Goal: Contribute content: Contribute content

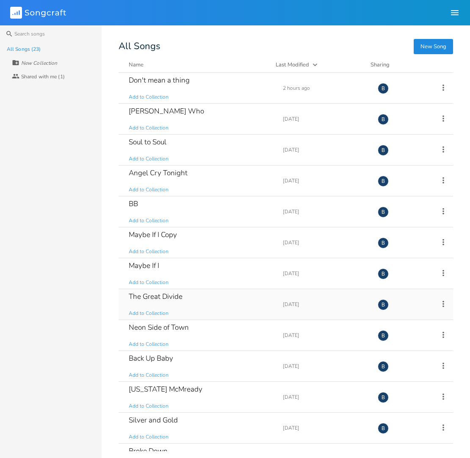
click at [158, 295] on div "The Great Divide" at bounding box center [156, 296] width 54 height 7
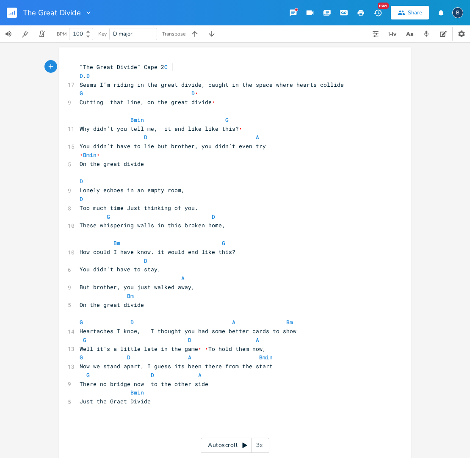
scroll to position [0, 0]
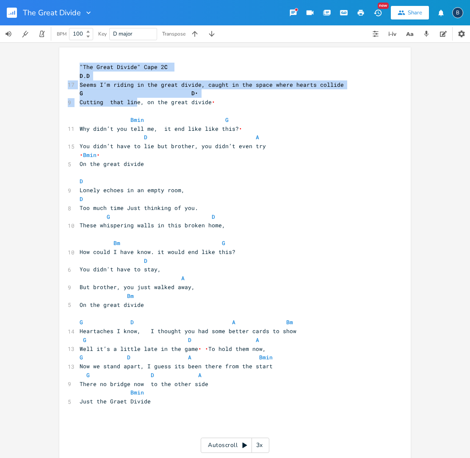
drag, startPoint x: 72, startPoint y: 63, endPoint x: 124, endPoint y: 90, distance: 58.1
click at [128, 93] on div "xxxxxxxxxx "The Great Divide" Cape 2 C D . D 17 Seems I’m riding in the great d…" at bounding box center [234, 254] width 351 height 414
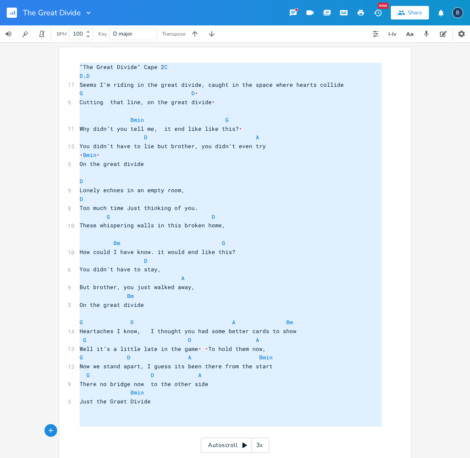
type textarea ""The Great Divide" Cape 2 C D. D Seems I’m riding in the great divide, caught i…"
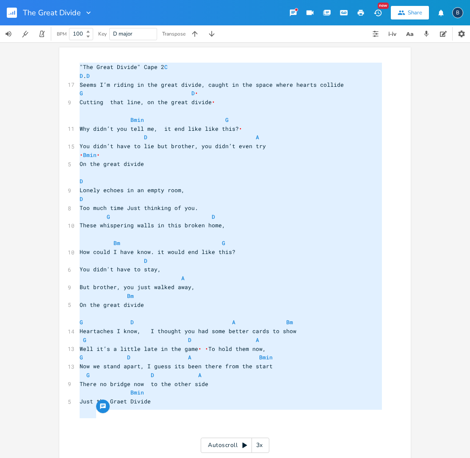
drag, startPoint x: 77, startPoint y: 63, endPoint x: 262, endPoint y: 415, distance: 397.7
click at [262, 415] on div ""The Great Divide" Cape 2 C D . D 17 Seems I’m riding in the great divide, caug…" at bounding box center [231, 256] width 306 height 387
click at [10, 14] on rect "button" at bounding box center [12, 13] width 10 height 10
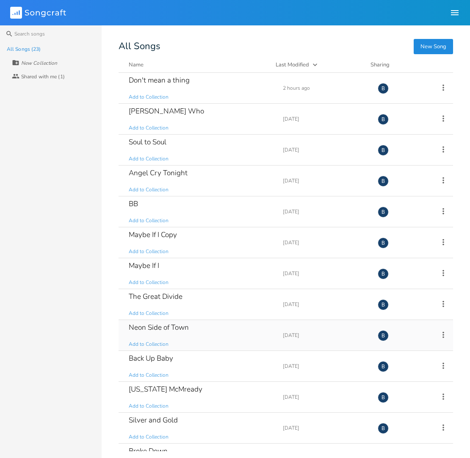
click at [174, 328] on div "Neon Side of Town" at bounding box center [159, 327] width 60 height 7
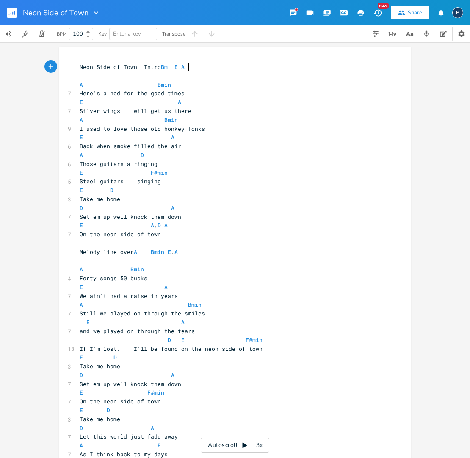
scroll to position [0, 0]
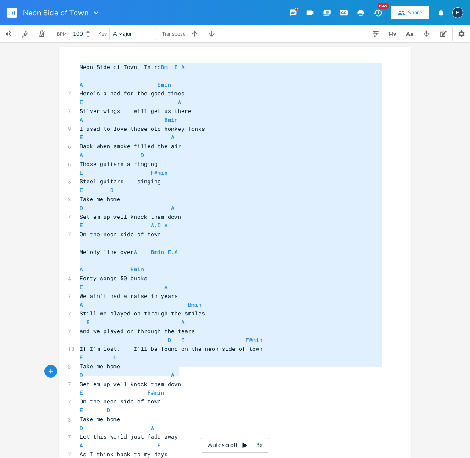
type textarea "Neon Side of Town Intro Bm E A A Bmin Here’s a nod for the good times E A Silve…"
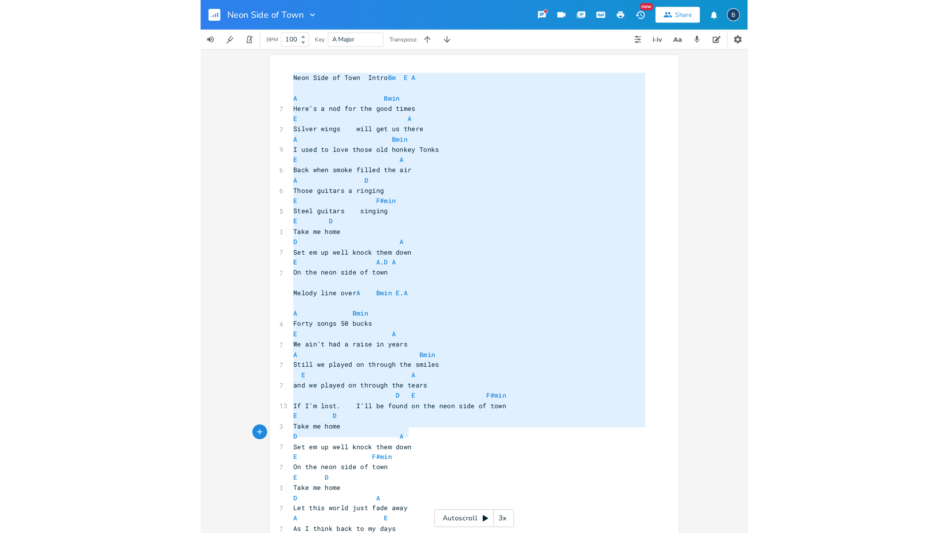
scroll to position [0, 0]
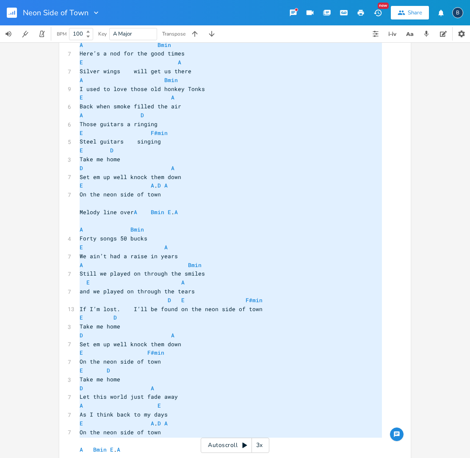
drag, startPoint x: 76, startPoint y: 66, endPoint x: 289, endPoint y: 433, distance: 424.8
click at [253, 457] on html "Neon Side of Town New Share B BPM 100 Key A Major Transpose x Neon Side of Town…" at bounding box center [235, 229] width 470 height 458
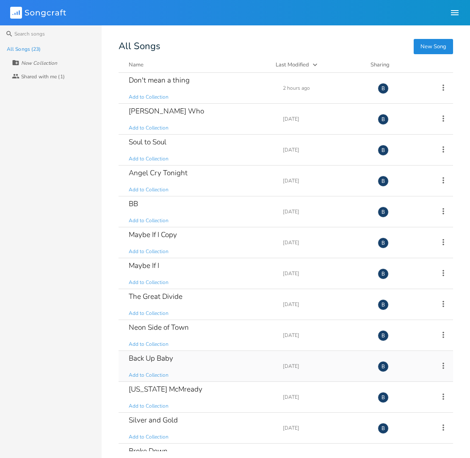
click at [152, 359] on div "Back Up Baby" at bounding box center [151, 358] width 44 height 7
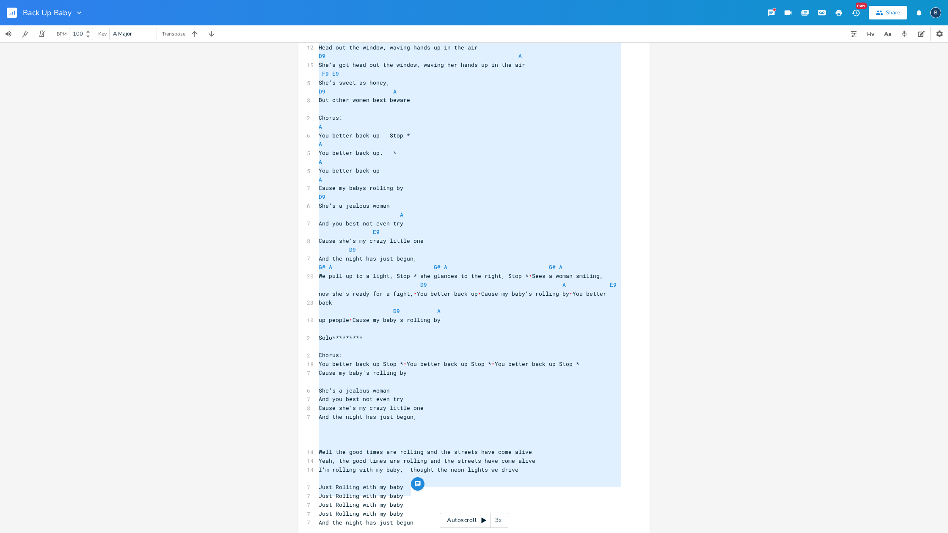
type textarea "ack Up Baby A D9 A Rolling down main Street, got my baby by my side A D9 A Roll…"
drag, startPoint x: 318, startPoint y: 66, endPoint x: 538, endPoint y: 501, distance: 487.7
click at [469, 457] on div "4 Back Up Baby ​ A D9 A 12 Rolling down main Street, got my baby by my side A D…" at bounding box center [470, 245] width 306 height 616
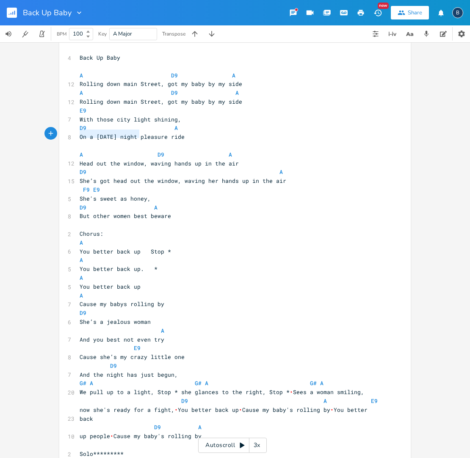
type textarea "On a Friday night pleasure ride"
drag, startPoint x: 78, startPoint y: 133, endPoint x: 184, endPoint y: 137, distance: 106.3
click at [188, 136] on pre "On a Friday night pleasure ride" at bounding box center [231, 136] width 306 height 9
drag, startPoint x: 257, startPoint y: 118, endPoint x: 246, endPoint y: 120, distance: 11.2
click at [257, 118] on pre "With those city light shining," at bounding box center [231, 119] width 306 height 9
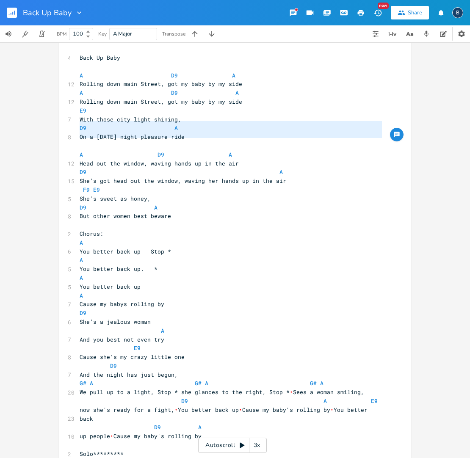
type textarea "D9 A On a Friday night pleasure ride"
drag, startPoint x: 77, startPoint y: 127, endPoint x: 189, endPoint y: 136, distance: 113.0
click at [189, 136] on div "4 Back Up Baby ​ A D9 A 12 Rolling down main Street, got my baby by my side A D…" at bounding box center [231, 361] width 306 height 616
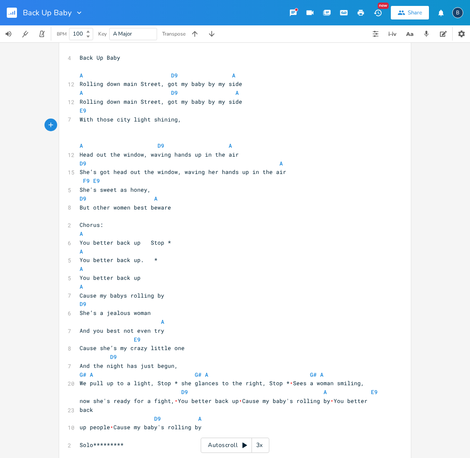
scroll to position [0, 1]
click at [181, 121] on pre "With those city light shining," at bounding box center [231, 119] width 306 height 9
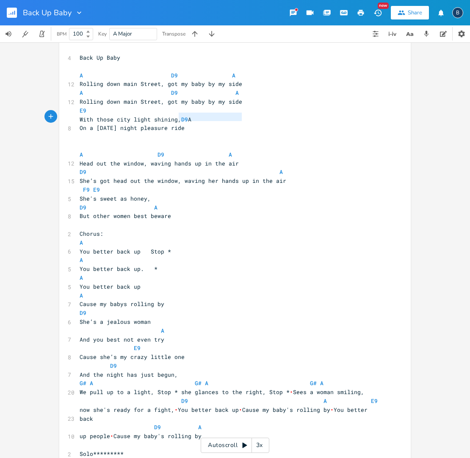
type textarea "D9 A"
drag, startPoint x: 175, startPoint y: 117, endPoint x: 283, endPoint y: 115, distance: 107.5
click at [283, 115] on div "D9 A xxxxxxxxxx 4 Back Up Baby ​ A D9 A 12 Rolling down main Street, got my bab…" at bounding box center [234, 359] width 351 height 643
type textarea "On a Friday night pleasure ride"
drag, startPoint x: 183, startPoint y: 127, endPoint x: 85, endPoint y: 130, distance: 98.6
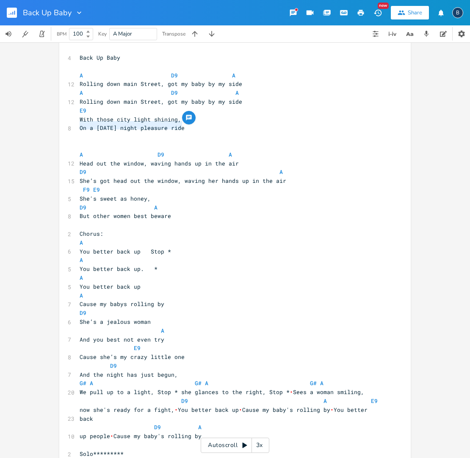
click at [78, 127] on pre "On a Friday night pleasure ride" at bounding box center [231, 128] width 306 height 9
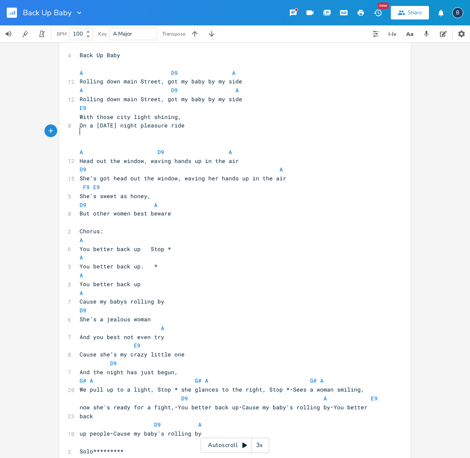
click at [250, 130] on pre "​" at bounding box center [231, 134] width 306 height 9
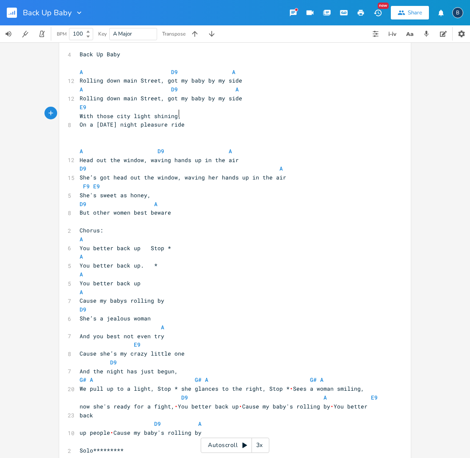
click at [188, 113] on pre "With those city light shining," at bounding box center [231, 116] width 306 height 9
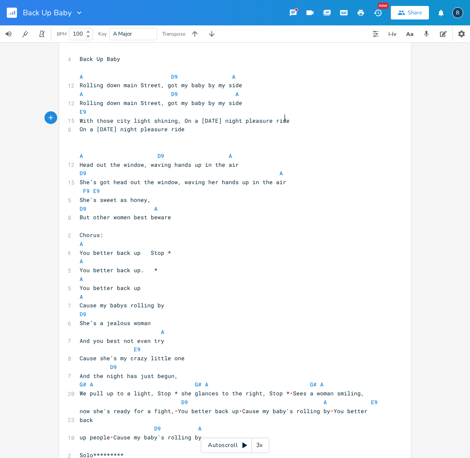
scroll to position [8, 0]
type textarea "On a Friday night pleasure ride"
drag, startPoint x: 161, startPoint y: 129, endPoint x: 77, endPoint y: 126, distance: 83.8
click at [80, 126] on span "On a Friday night pleasure ride" at bounding box center [132, 130] width 105 height 8
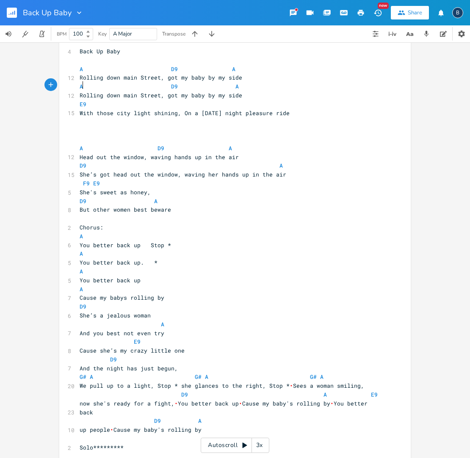
click at [80, 84] on span "A D9 A" at bounding box center [159, 87] width 159 height 8
click at [160, 85] on span "D9 A" at bounding box center [158, 87] width 156 height 8
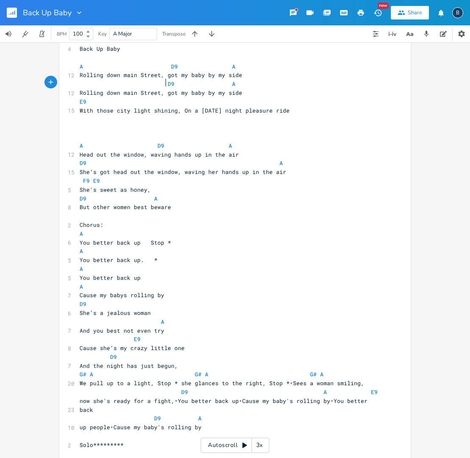
scroll to position [0, 0]
click at [138, 83] on span "D9 A" at bounding box center [114, 84] width 68 height 8
type textarea ","
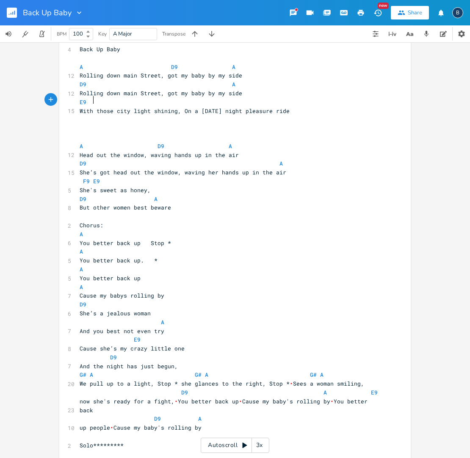
click at [89, 98] on span "E9" at bounding box center [107, 102] width 54 height 8
type textarea "D9"
click at [231, 99] on span "E9 D9" at bounding box center [166, 102] width 173 height 8
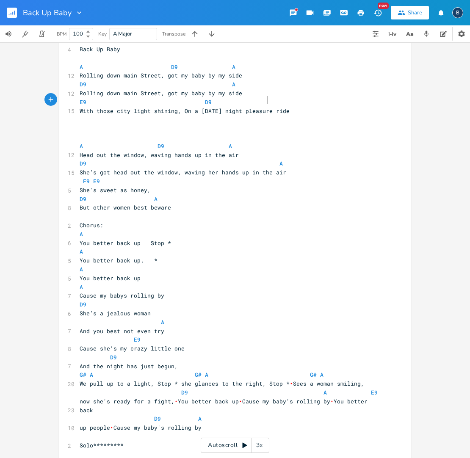
scroll to position [0, 16]
type textarea "A"
click at [334, 212] on pre "​" at bounding box center [231, 216] width 306 height 9
click at [80, 143] on span "A" at bounding box center [81, 146] width 3 height 8
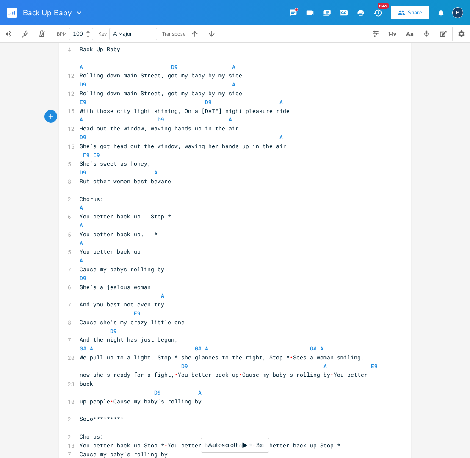
click at [78, 133] on pre "D9 A" at bounding box center [231, 137] width 306 height 9
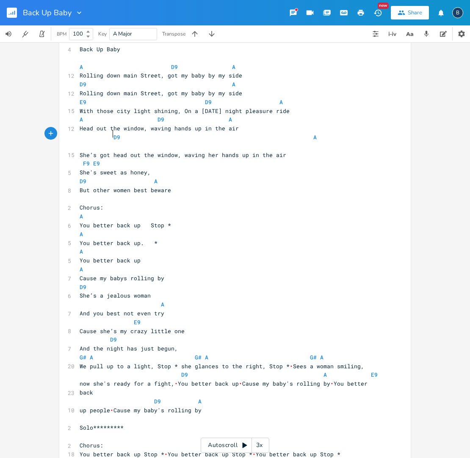
scroll to position [0, 13]
click at [307, 133] on span "D9 A" at bounding box center [232, 141] width 305 height 17
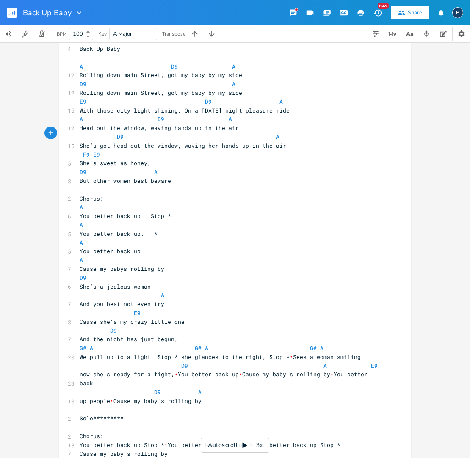
scroll to position [21, 0]
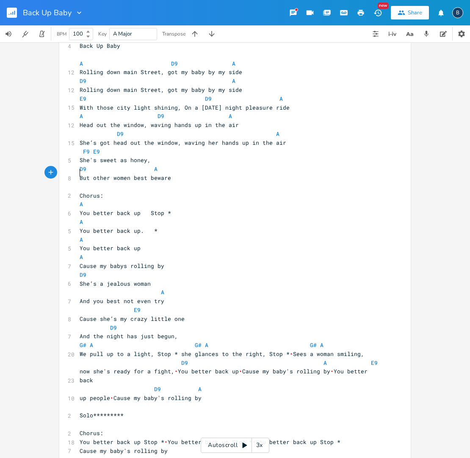
type textarea "But other women best beware"
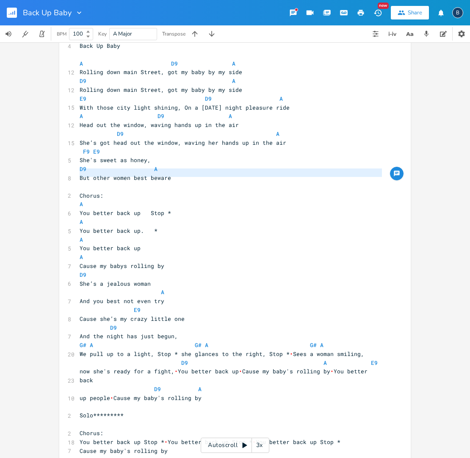
drag, startPoint x: 78, startPoint y: 173, endPoint x: 179, endPoint y: 182, distance: 101.6
click at [179, 182] on div "4 Back Up Baby ​ A D9 A 12 Rolling down main Street, got my baby by my side D9 …" at bounding box center [231, 335] width 306 height 589
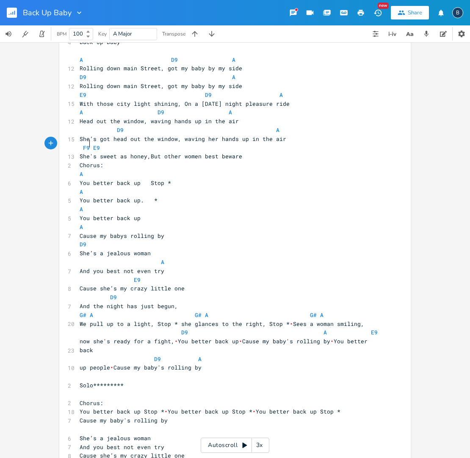
click at [87, 144] on span "F9 E9" at bounding box center [90, 148] width 20 height 8
click at [108, 143] on pre "E9" at bounding box center [231, 147] width 306 height 9
type textarea "D9. A"
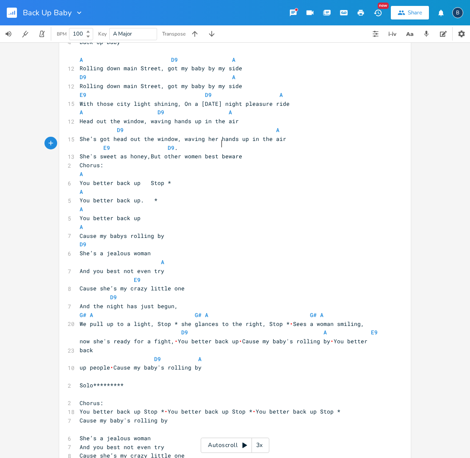
scroll to position [0, 48]
drag, startPoint x: 191, startPoint y: 206, endPoint x: 167, endPoint y: 202, distance: 24.5
click at [191, 206] on pre "A" at bounding box center [231, 209] width 306 height 9
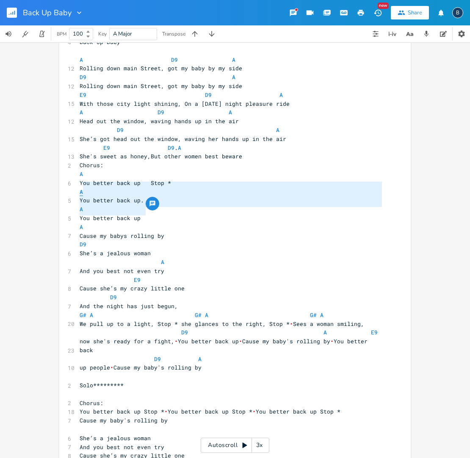
type textarea "A You better back up. * A You better back up"
click at [78, 188] on div "4 Back Up Baby ​ A D9 A 12 Rolling down main Street, got my baby by my side D9 …" at bounding box center [231, 319] width 306 height 563
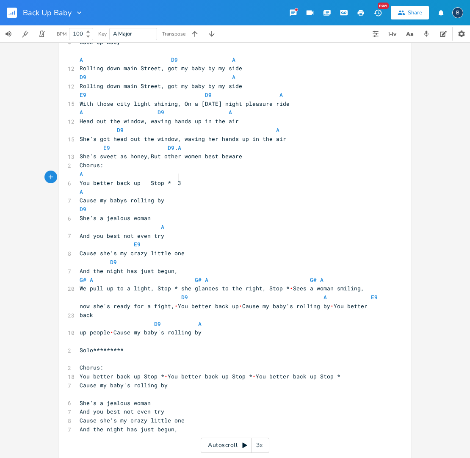
scroll to position [0, 6]
type textarea "3X"
type textarea "She’s a jealous woman"
drag, startPoint x: 78, startPoint y: 212, endPoint x: 147, endPoint y: 215, distance: 69.5
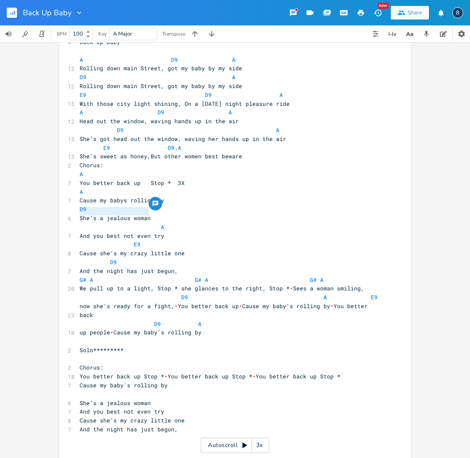
click at [147, 215] on span "She’s a jealous woman" at bounding box center [115, 218] width 71 height 8
click at [167, 196] on pre "Cause my babys rolling by" at bounding box center [231, 200] width 306 height 9
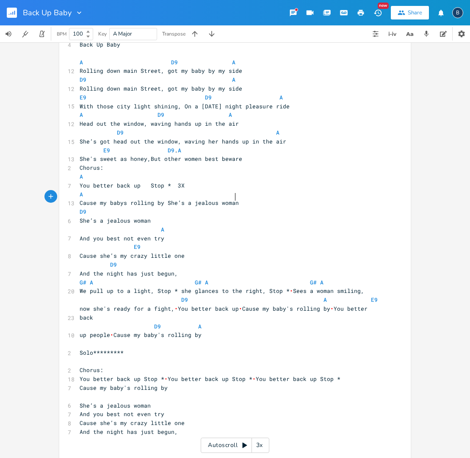
click at [101, 190] on pre "A" at bounding box center [231, 194] width 306 height 9
type textarea "D9"
click at [174, 199] on li "D9" at bounding box center [181, 197] width 30 height 9
type textarea "D9 She’s a jealous woman"
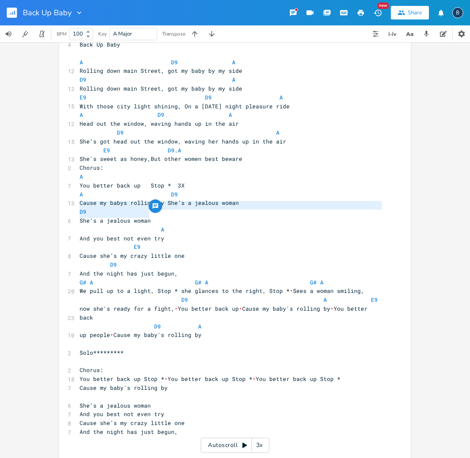
drag, startPoint x: 148, startPoint y: 215, endPoint x: 74, endPoint y: 207, distance: 74.5
click at [74, 207] on div "D9 She’s a jealous woman xxxxxxxxxx 4 Back Up Baby ​ A D9 A 12 Rolling down mai…" at bounding box center [234, 302] width 351 height 555
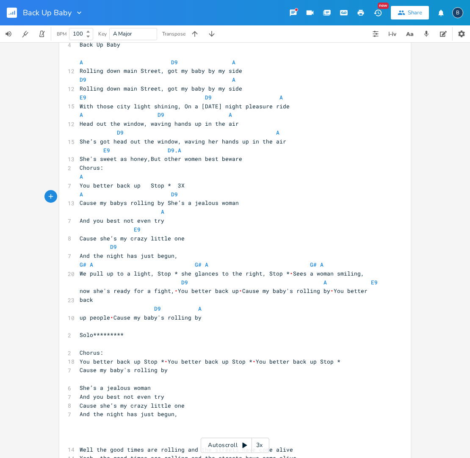
scroll to position [22, 0]
drag, startPoint x: 215, startPoint y: 196, endPoint x: 238, endPoint y: 196, distance: 23.3
click at [238, 199] on pre "Cause my babys rolling by She’s a jealous woman" at bounding box center [231, 203] width 306 height 9
type textarea "one"
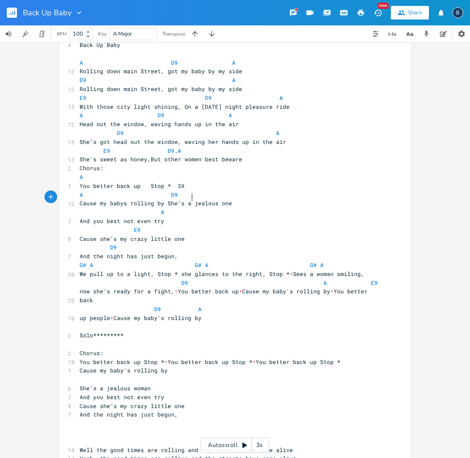
click at [191, 199] on span "Cause my babys rolling by She’s a jealous one" at bounding box center [156, 203] width 152 height 8
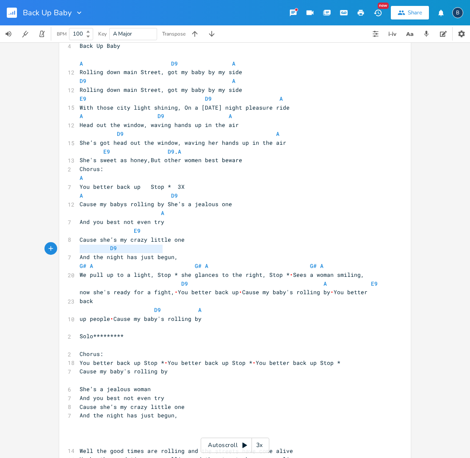
type textarea "And the night has just begun"
drag, startPoint x: 77, startPoint y: 247, endPoint x: 171, endPoint y: 249, distance: 93.5
click at [171, 253] on span "And the night has just begun," at bounding box center [129, 257] width 98 height 8
click at [190, 235] on pre "Cause she’s my crazy little one" at bounding box center [231, 239] width 306 height 9
click at [169, 236] on span "Cause she’s my crazy little one And the night has just begun" at bounding box center [181, 240] width 203 height 8
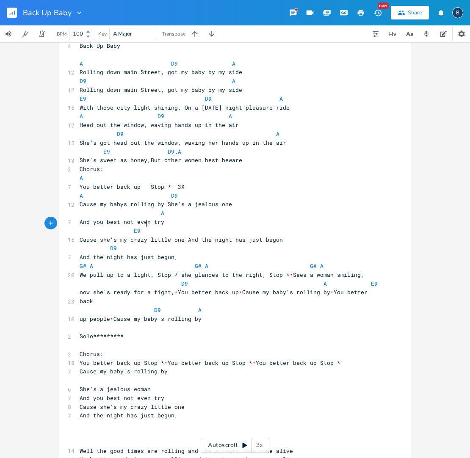
click at [143, 227] on span "E9" at bounding box center [122, 231] width 85 height 8
type textarea "D9"
click at [303, 218] on pre "And you best not even try" at bounding box center [231, 222] width 306 height 9
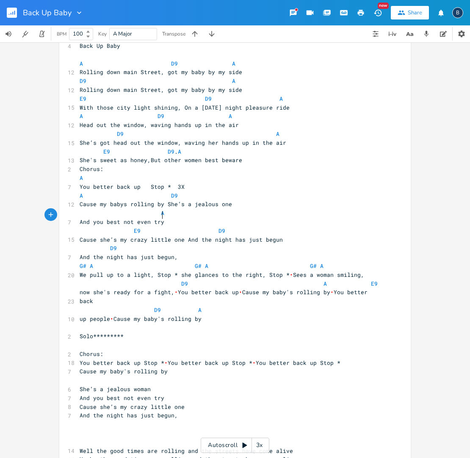
click at [234, 227] on span "E9 D9" at bounding box center [161, 231] width 163 height 8
type textarea "A"
click at [273, 233] on li "A" at bounding box center [274, 232] width 25 height 9
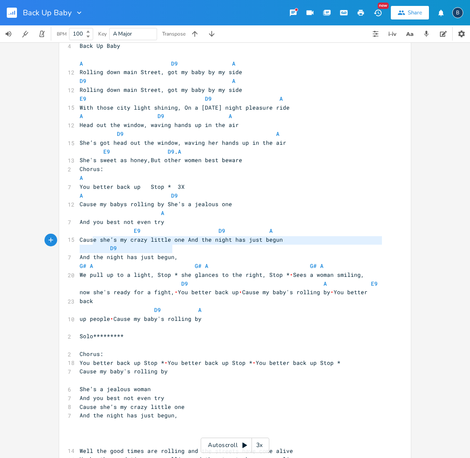
type textarea "D9 And the night has just begun"
drag, startPoint x: 168, startPoint y: 250, endPoint x: 86, endPoint y: 244, distance: 82.3
click at [86, 244] on div "4 Back Up Baby ​ A D9 A 12 Rolling down main Street, got my baby by my side D9 …" at bounding box center [231, 296] width 306 height 510
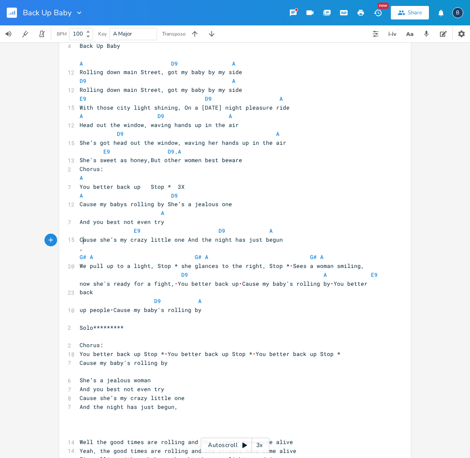
click at [81, 244] on pre "," at bounding box center [231, 248] width 306 height 9
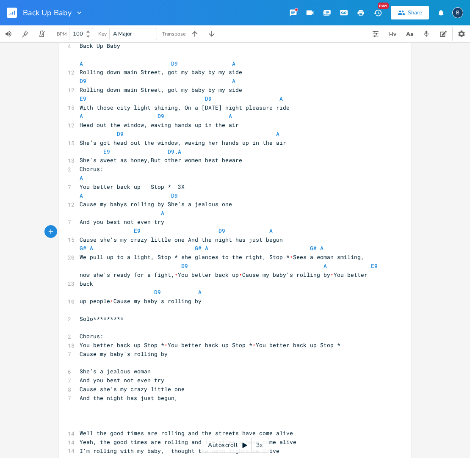
click at [284, 235] on pre "Cause she’s my crazy little one And the night has just begun" at bounding box center [231, 239] width 306 height 9
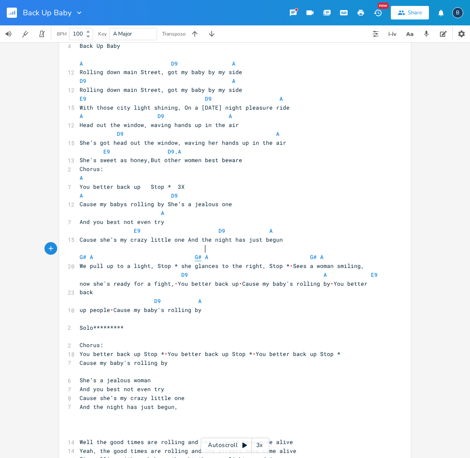
type textarea "G# A"
drag, startPoint x: 203, startPoint y: 248, endPoint x: 190, endPoint y: 248, distance: 13.1
click at [190, 253] on span "G# A G# A G# A" at bounding box center [202, 257] width 244 height 8
click at [217, 253] on span "G# A G# A G# A" at bounding box center [202, 257] width 244 height 8
click at [205, 253] on span "G# A G# A G# A" at bounding box center [202, 257] width 244 height 8
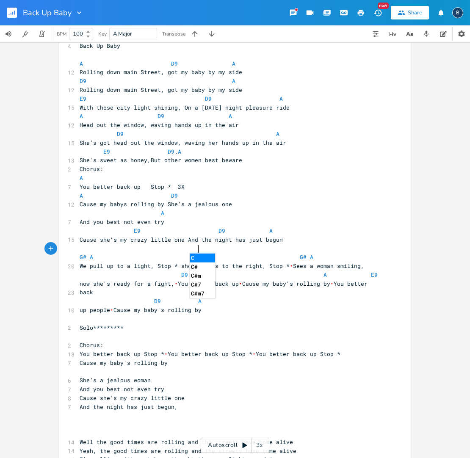
scroll to position [0, 6]
type textarea "C#9 D9"
click at [225, 253] on span "G# A C#9 D9 G# A" at bounding box center [203, 257] width 247 height 8
click at [188, 253] on span "G# A C#9 D9 G# A" at bounding box center [203, 257] width 247 height 8
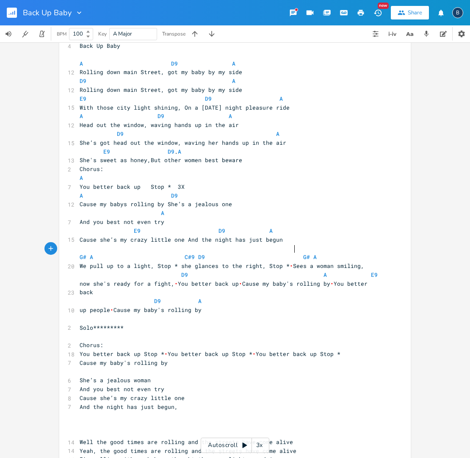
click at [293, 253] on span "G# A C#9 D9 G# A" at bounding box center [198, 257] width 237 height 8
click at [325, 280] on span "now she's ready for a fight, • You better back up • Cause my baby's rolling by …" at bounding box center [225, 288] width 291 height 17
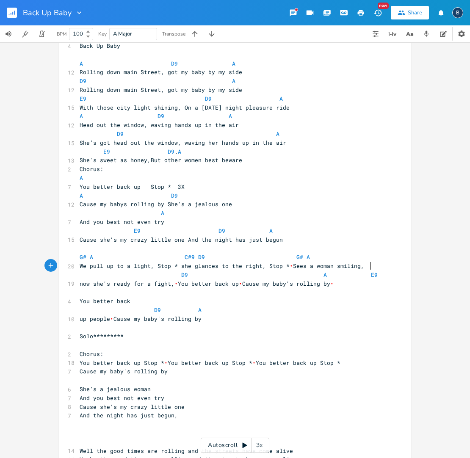
click at [369, 270] on pre "D9 A E9" at bounding box center [231, 274] width 306 height 9
type textarea "up people Cause my baby's rolling by"
drag, startPoint x: 76, startPoint y: 306, endPoint x: 201, endPoint y: 311, distance: 125.3
click at [201, 314] on pre "up people • Cause my baby's rolling by" at bounding box center [231, 318] width 306 height 9
click at [138, 297] on pre "You better back" at bounding box center [231, 301] width 306 height 9
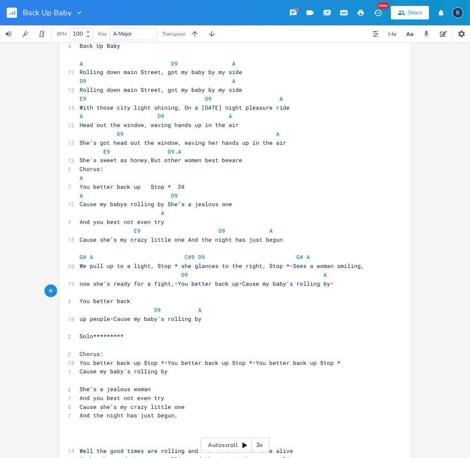
scroll to position [0, 1]
click at [239, 280] on span "•" at bounding box center [240, 284] width 3 height 8
click at [191, 271] on span "D9 A" at bounding box center [225, 275] width 291 height 8
click at [173, 271] on span "D9 A" at bounding box center [227, 275] width 295 height 8
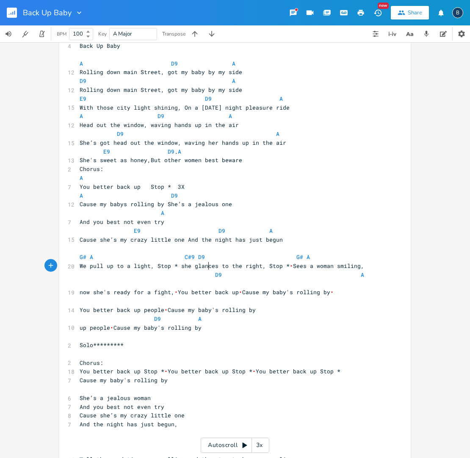
scroll to position [0, 12]
click at [341, 271] on span "D9 A" at bounding box center [230, 279] width 301 height 17
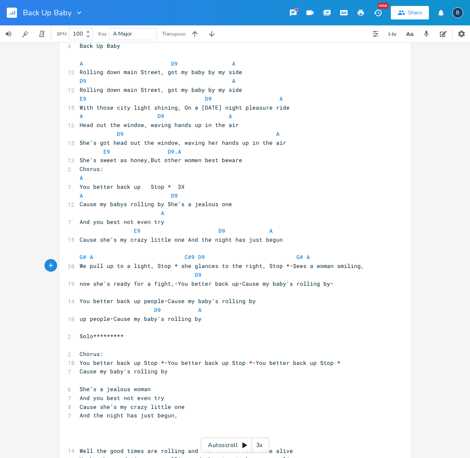
scroll to position [0, 1]
click at [185, 271] on span "D9" at bounding box center [227, 275] width 295 height 8
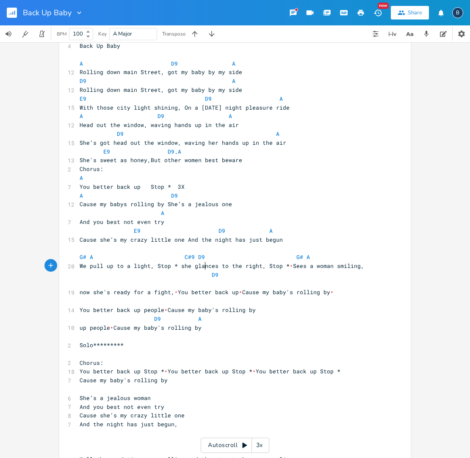
scroll to position [0, 7]
type textarea "D9"
drag, startPoint x: 207, startPoint y: 275, endPoint x: 185, endPoint y: 270, distance: 23.3
click at [185, 280] on span "D9" at bounding box center [230, 284] width 301 height 8
click at [80, 288] on span "now she's ready for a fight, • You better back up • Cause my baby's rolling by •" at bounding box center [207, 292] width 254 height 8
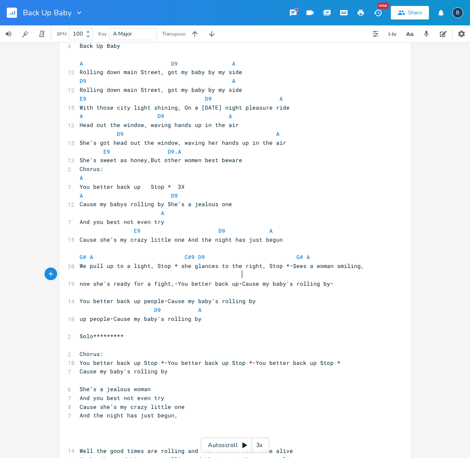
click at [238, 280] on span "now she's ready for a fight, • You better back up • Cause my baby's rolling by •" at bounding box center [207, 284] width 254 height 8
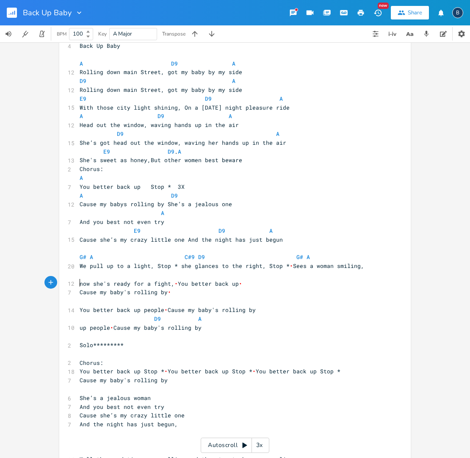
scroll to position [23, 0]
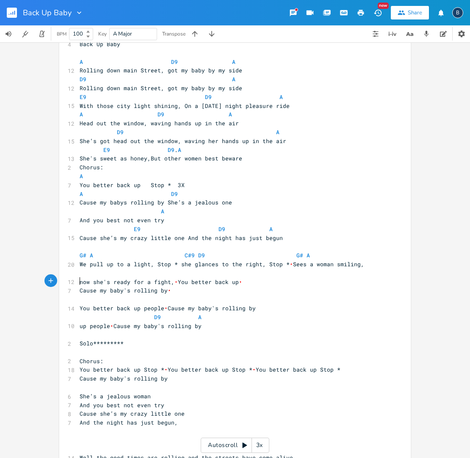
click at [82, 278] on span "now she's ready for a fight, • You better back up •" at bounding box center [163, 282] width 166 height 8
type textarea "zn"
type textarea "N"
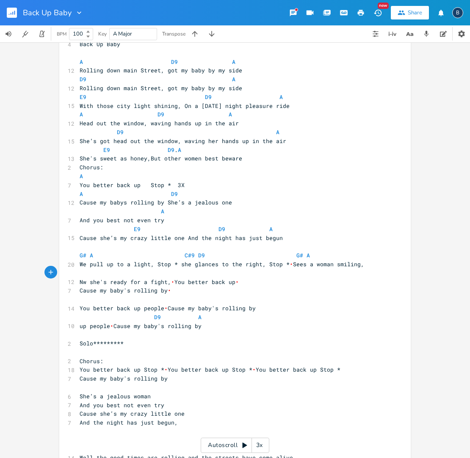
type textarea "No"
click at [174, 278] on span "•" at bounding box center [175, 282] width 3 height 8
type textarea "You better back up"
drag, startPoint x: 169, startPoint y: 272, endPoint x: 242, endPoint y: 276, distance: 72.5
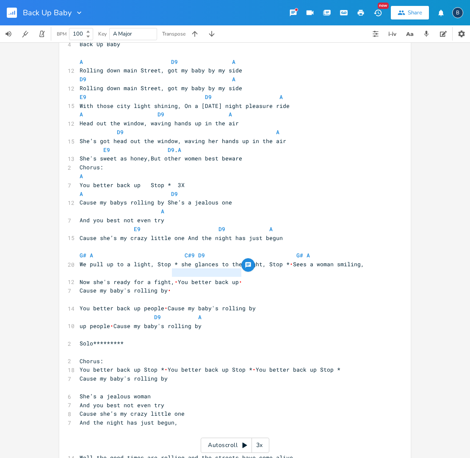
click at [242, 278] on pre "Now she's ready for a fight, • You better back up •" at bounding box center [231, 282] width 306 height 9
click at [80, 287] on span "Cause my baby's rolling by •" at bounding box center [125, 291] width 91 height 8
type textarea "You better back up  Cause my baby's rolling by"
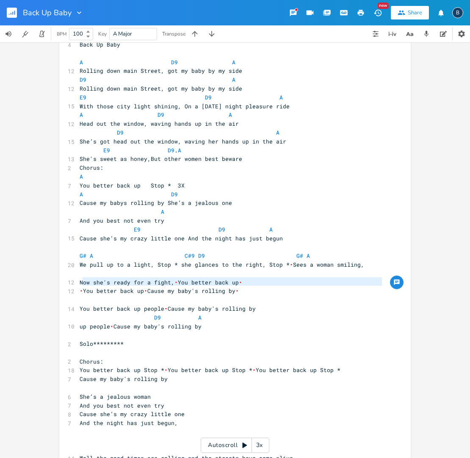
drag, startPoint x: 79, startPoint y: 281, endPoint x: 258, endPoint y: 289, distance: 179.6
click at [258, 289] on div "4 Back Up Baby ​ A D9 A 12 Rolling down main Street, got my baby by my side D9 …" at bounding box center [231, 299] width 306 height 519
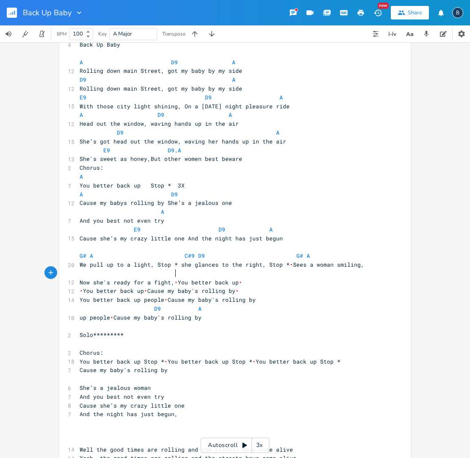
click at [174, 278] on span "•" at bounding box center [175, 282] width 3 height 8
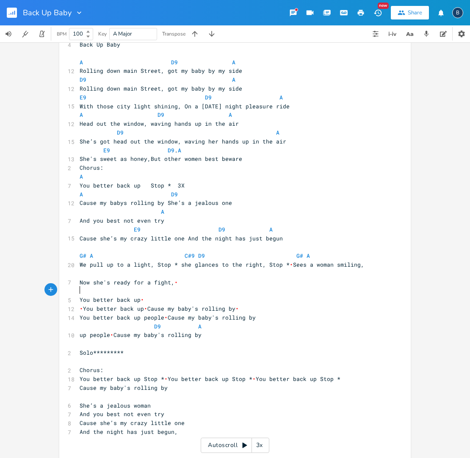
scroll to position [0, 0]
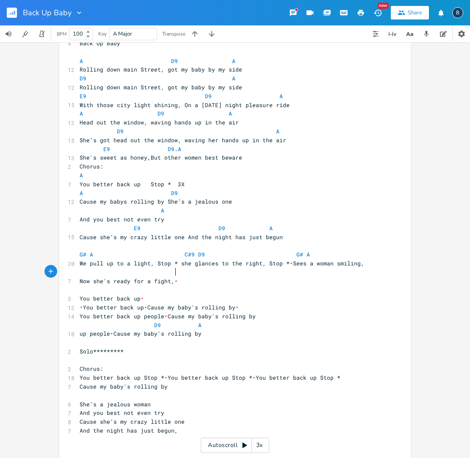
click at [173, 277] on pre "Now she's ready for a fight, •" at bounding box center [231, 281] width 306 height 9
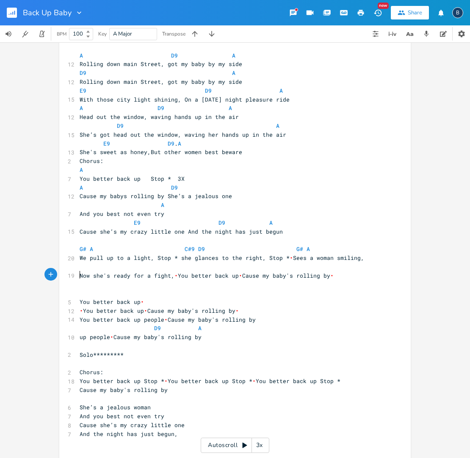
scroll to position [0, 1]
click at [80, 263] on span at bounding box center [146, 267] width 132 height 8
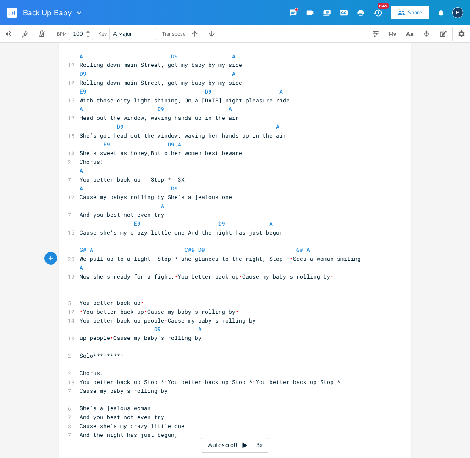
scroll to position [0, 55]
type textarea "A D9"
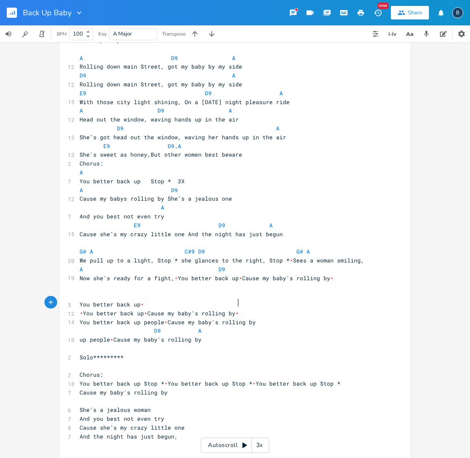
click at [275, 309] on pre "• You better back up • Cause my baby's rolling by •" at bounding box center [231, 313] width 306 height 9
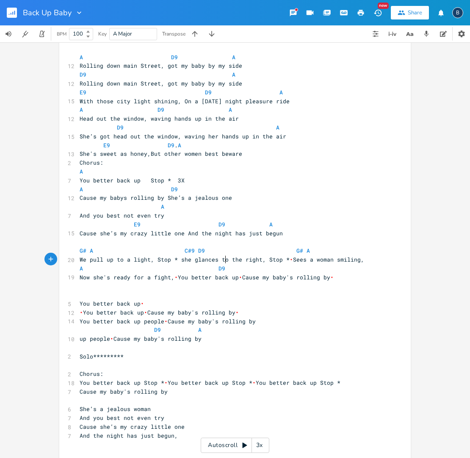
click at [222, 264] on span "A D9" at bounding box center [219, 268] width 278 height 8
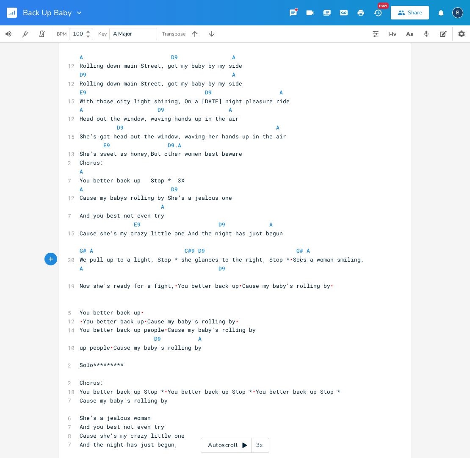
scroll to position [0, 29]
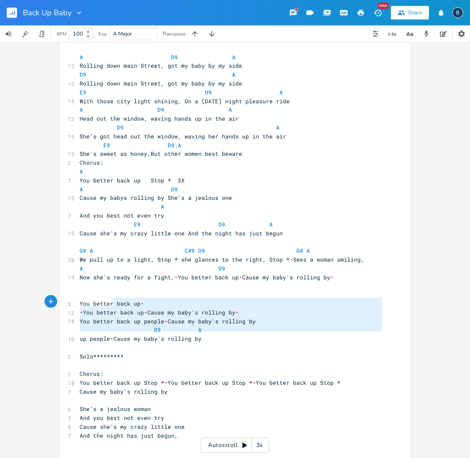
type textarea "You better back up You better back up  Cause my baby's rolling by You better ba…"
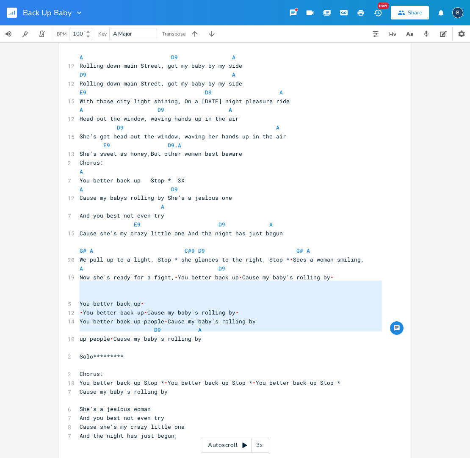
drag, startPoint x: 199, startPoint y: 333, endPoint x: 83, endPoint y: 286, distance: 126.0
click at [83, 286] on div "4 Back Up Baby ​ A D9 A 12 Rolling down main Street, got my baby by my side D9 …" at bounding box center [231, 303] width 306 height 537
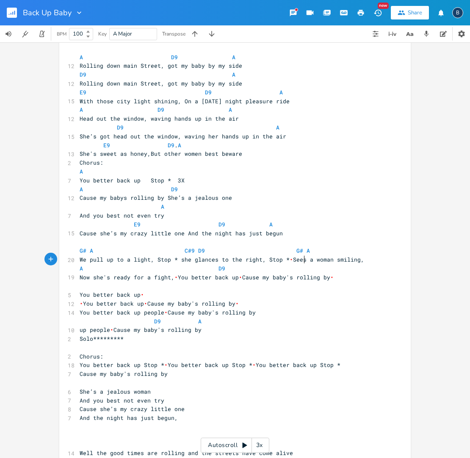
click at [302, 264] on span "A D9" at bounding box center [229, 268] width 298 height 8
type textarea "A"
click at [284, 299] on pre "• You better back up • Cause my baby's rolling by •" at bounding box center [231, 303] width 306 height 9
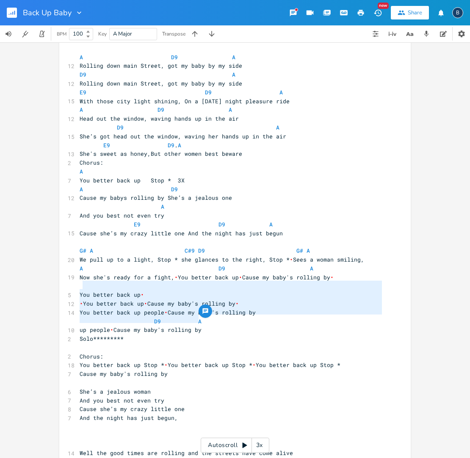
type textarea "You better back up You better back up  Cause my baby's rolling by You better ba…"
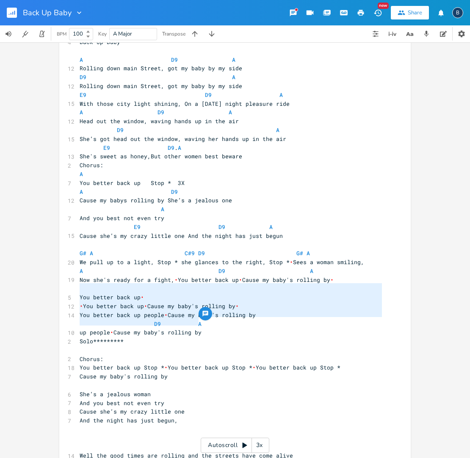
drag, startPoint x: 199, startPoint y: 320, endPoint x: 78, endPoint y: 285, distance: 126.0
click at [78, 285] on div "4 Back Up Baby ​ A D9 A 12 Rolling down main Street, got my baby by my side D9 …" at bounding box center [231, 297] width 306 height 519
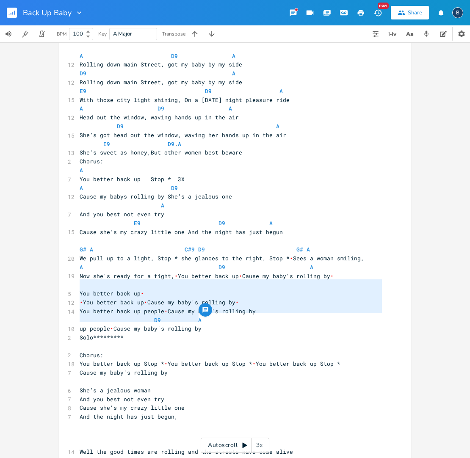
scroll to position [30, 0]
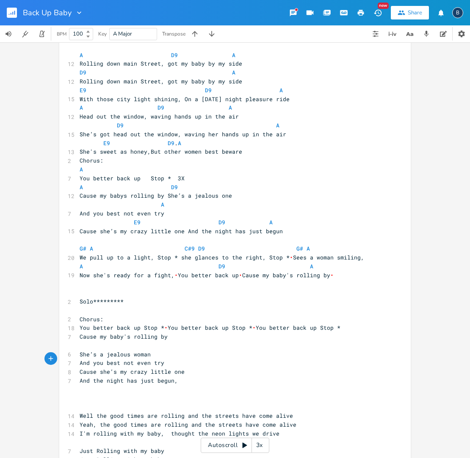
type textarea "Cause she’s my crazy little one And the night has just begun,"
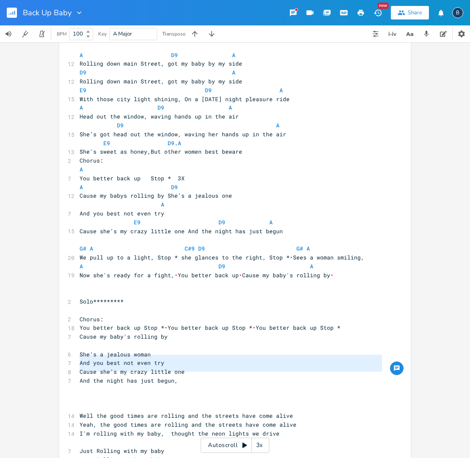
drag, startPoint x: 77, startPoint y: 358, endPoint x: 158, endPoint y: 376, distance: 83.2
click at [158, 376] on div "4 Back Up Baby ​ A D9 A 12 Rolling down main Street, got my baby by my side D9 …" at bounding box center [231, 275] width 306 height 484
click at [91, 279] on pre "​" at bounding box center [231, 283] width 306 height 9
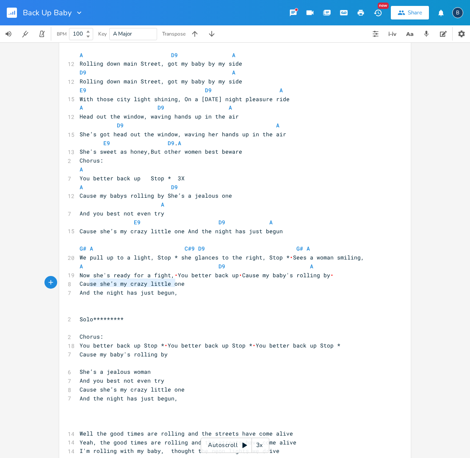
type textarea "And the night has just begun,"
drag, startPoint x: 172, startPoint y: 283, endPoint x: 76, endPoint y: 281, distance: 95.7
click at [78, 288] on pre "And the night has just begun," at bounding box center [231, 292] width 306 height 9
click at [225, 297] on pre "​" at bounding box center [231, 301] width 306 height 9
drag, startPoint x: 183, startPoint y: 274, endPoint x: 200, endPoint y: 278, distance: 17.4
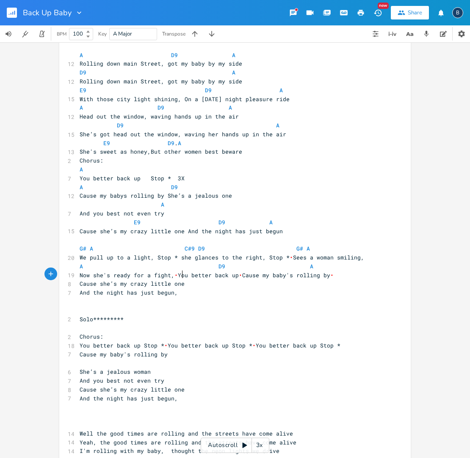
click at [183, 279] on pre "Cause she’s my crazy little one" at bounding box center [231, 283] width 306 height 9
paste textarea
click at [333, 271] on pre "Now she's ready for a fight, • You better back up • Cause my baby's rolling by •" at bounding box center [231, 275] width 306 height 9
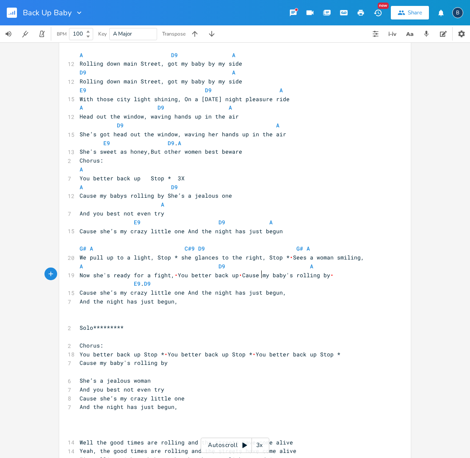
scroll to position [0, 74]
type textarea "E9. D9 A"
click at [230, 315] on pre "​" at bounding box center [231, 319] width 306 height 9
click at [279, 279] on pre "E9 . D9 A" at bounding box center [231, 283] width 306 height 9
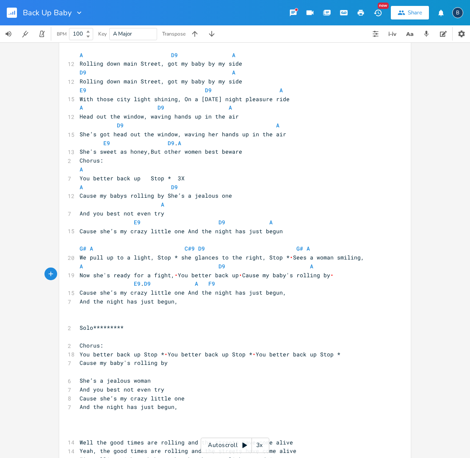
scroll to position [0, 13]
type textarea "F9 E9"
type textarea "And the night has just begun,"
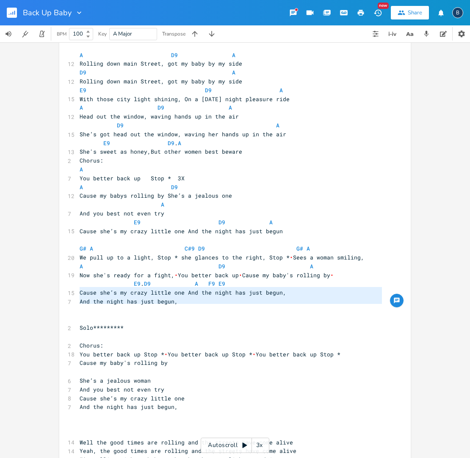
drag, startPoint x: 77, startPoint y: 291, endPoint x: 171, endPoint y: 309, distance: 96.1
click at [171, 309] on div "4 Back Up Baby ​ A D9 A 12 Rolling down main Street, got my baby by my side D9 …" at bounding box center [231, 288] width 306 height 510
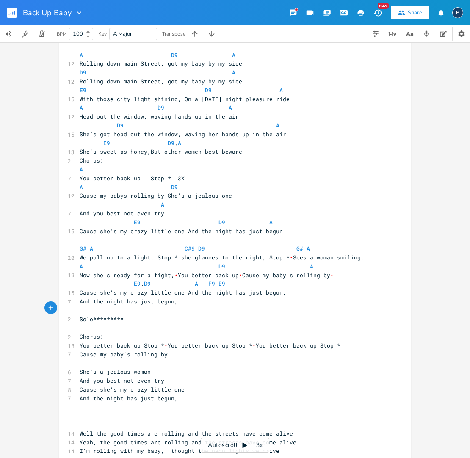
click at [80, 315] on span "Solo*********" at bounding box center [102, 319] width 44 height 8
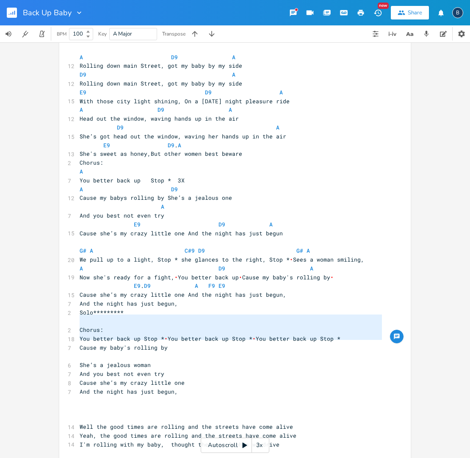
scroll to position [22, 0]
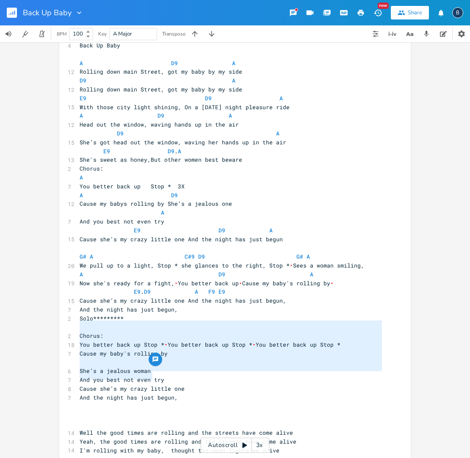
type textarea "Chorus: You better back up Stop * You better back up Stop * You better back up …"
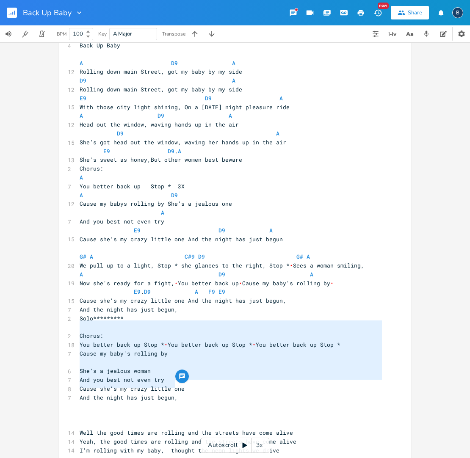
drag, startPoint x: 77, startPoint y: 318, endPoint x: 183, endPoint y: 386, distance: 125.6
click at [183, 386] on div "4 Back Up Baby ​ A D9 A 12 Rolling down main Street, got my baby by my side D9 …" at bounding box center [231, 287] width 306 height 493
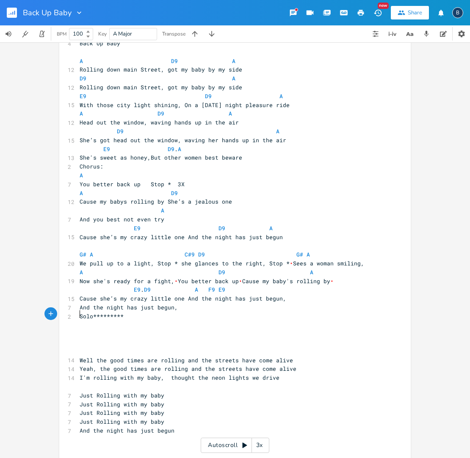
click at [80, 356] on span "Well the good times are rolling and the streets have come alive" at bounding box center [186, 360] width 213 height 8
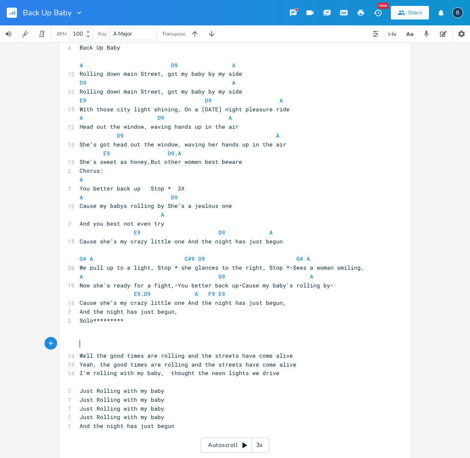
scroll to position [11, 0]
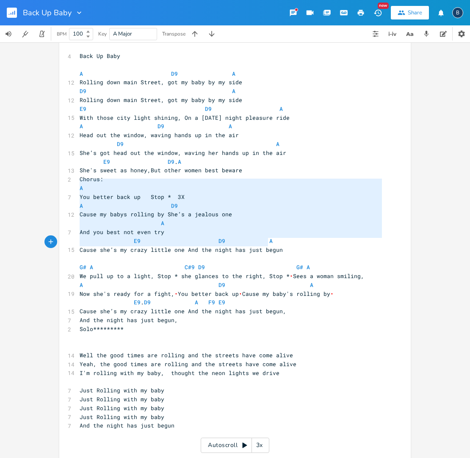
type textarea "A You better back up Stop * 3X A D9 Cause my babys rolling by She’s a jealous o…"
drag, startPoint x: 77, startPoint y: 185, endPoint x: 278, endPoint y: 245, distance: 210.7
click at [278, 245] on div "4 Back Up Baby ​ A D9 A 12 Rolling down main Street, got my baby by my side D9 …" at bounding box center [231, 254] width 306 height 405
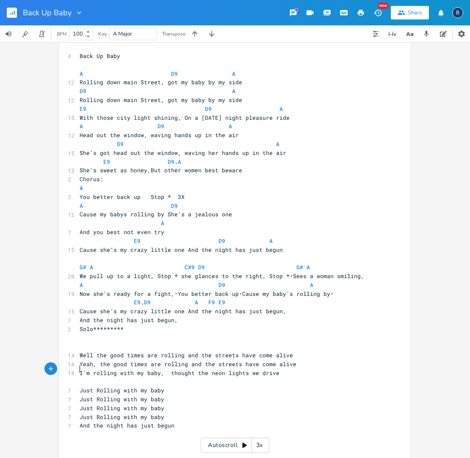
click at [371, 377] on pre "​" at bounding box center [231, 381] width 306 height 9
click at [80, 351] on span "Well the good times are rolling and the streets have come alive" at bounding box center [186, 355] width 213 height 8
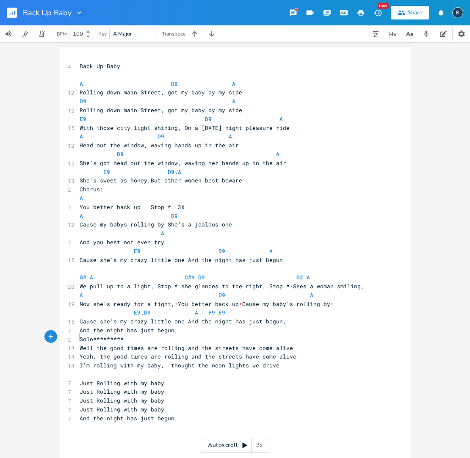
scroll to position [0, 0]
click at [168, 379] on pre "Just Rolling with my baby" at bounding box center [231, 383] width 306 height 9
type textarea "X4"
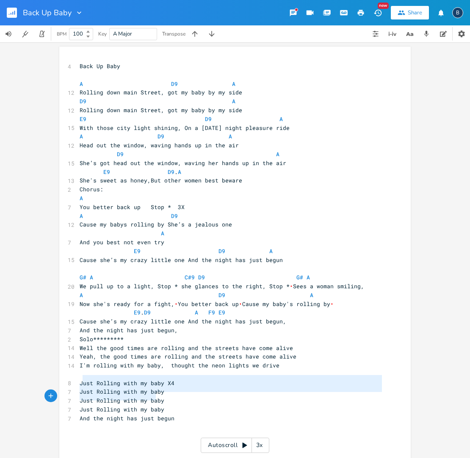
type textarea "ust Rolling with my baby Just Rolling with my baby Just Rolling with my baby"
drag, startPoint x: 79, startPoint y: 379, endPoint x: 178, endPoint y: 397, distance: 100.6
click at [178, 397] on div "4 Back Up Baby ​ A D9 A 12 Rolling down main Street, got my baby by my side D9 …" at bounding box center [231, 255] width 306 height 387
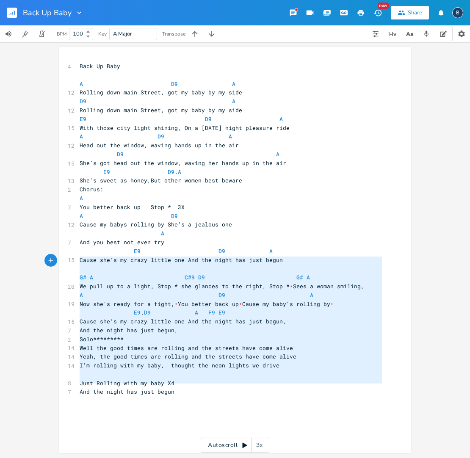
type textarea "Back Up Baby A D9 A Rolling down main Street, got my baby by my side D9 A Rolli…"
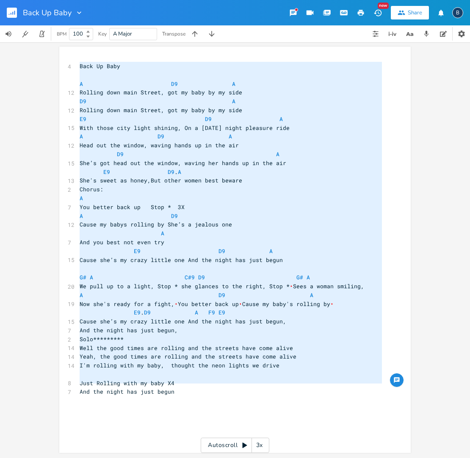
drag, startPoint x: 182, startPoint y: 387, endPoint x: 65, endPoint y: 44, distance: 362.8
click at [65, 44] on div "xxxxxxxxxx 4 Back Up Baby ​ A D9 A 12 Rolling down main Street, got my baby by …" at bounding box center [235, 250] width 470 height 416
click at [295, 273] on span "G# A C#9 D9 G# A" at bounding box center [195, 277] width 230 height 8
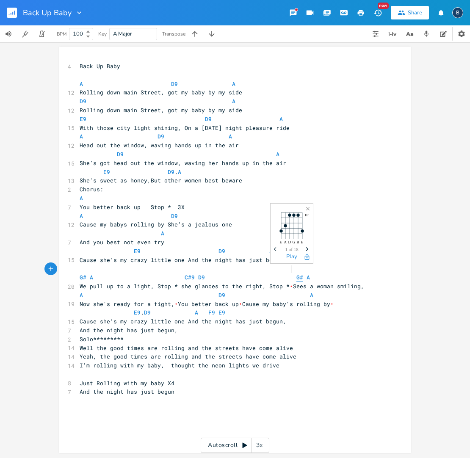
type textarea "G"
drag, startPoint x: 288, startPoint y: 268, endPoint x: 299, endPoint y: 270, distance: 10.9
click at [296, 273] on span "G#" at bounding box center [299, 277] width 7 height 8
click at [308, 273] on pre "G# A C#9 D9 G# A" at bounding box center [231, 277] width 306 height 9
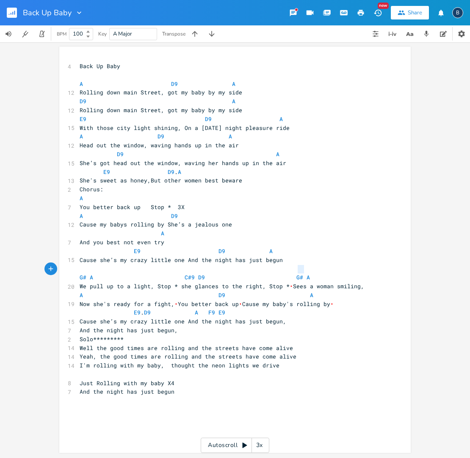
type textarea "G# A"
drag, startPoint x: 308, startPoint y: 268, endPoint x: 281, endPoint y: 267, distance: 27.1
click at [281, 273] on pre "G# A C#9 D9 G# A" at bounding box center [231, 277] width 306 height 9
drag, startPoint x: 326, startPoint y: 268, endPoint x: 318, endPoint y: 269, distance: 8.5
click at [323, 273] on pre "G# A C#9 D9 G# A" at bounding box center [231, 277] width 306 height 9
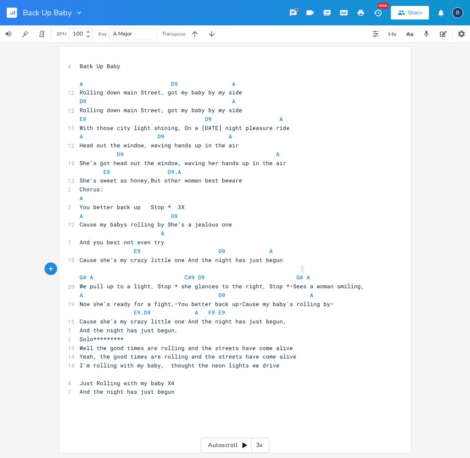
type textarea "G# A"
drag, startPoint x: 303, startPoint y: 269, endPoint x: 285, endPoint y: 269, distance: 17.8
click at [285, 273] on pre "G# A C#9 D9 G# A" at bounding box center [231, 277] width 306 height 9
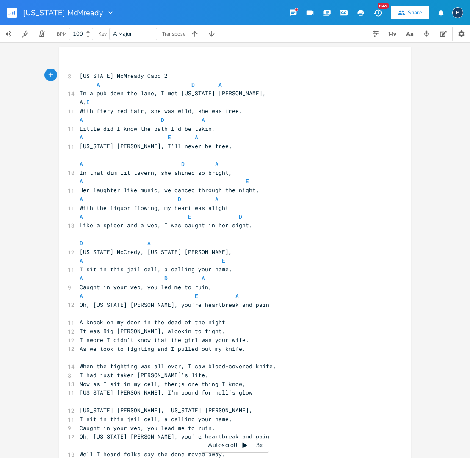
click at [80, 74] on span "[US_STATE] McMready Capo 2" at bounding box center [124, 76] width 88 height 8
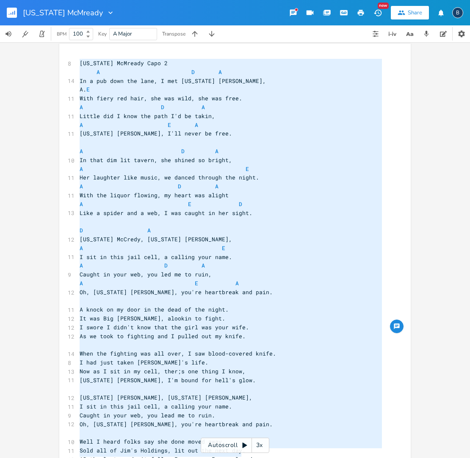
scroll to position [23, 0]
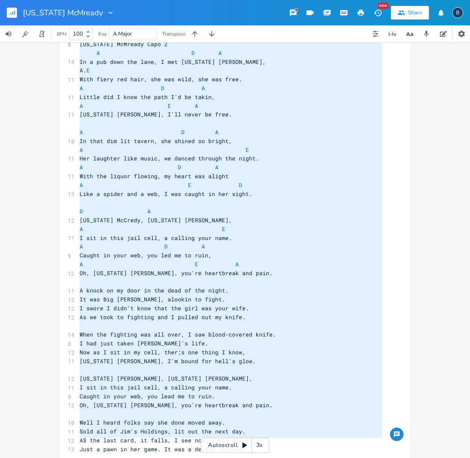
type textarea "[US_STATE] McMready Capo 2 A D A In a pub down the lane, I met [US_STATE] [PERS…"
drag, startPoint x: 75, startPoint y: 64, endPoint x: 270, endPoint y: 432, distance: 416.5
click at [270, 432] on div "8 [US_STATE] McMready Capo 2 A D A 14 In a pub down the lane, I met [US_STATE] …" at bounding box center [231, 251] width 306 height 422
click at [418, 163] on div "x 8 [US_STATE] McMready Capo 2 A D A 14 In a pub down the lane, I met [US_STATE…" at bounding box center [235, 250] width 470 height 416
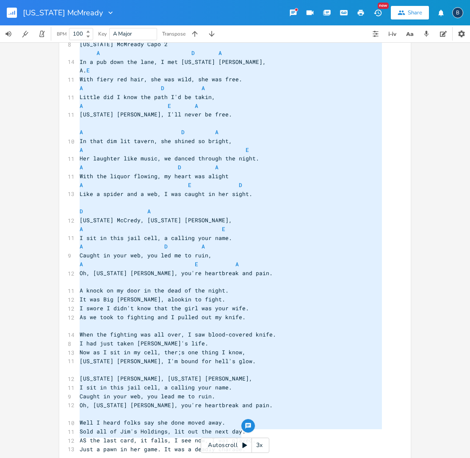
scroll to position [0, 103]
click at [401, 185] on div "x 8 [US_STATE] McMready Capo 2 A D A 14 In a pub down the lane, I met [US_STATE…" at bounding box center [241, 251] width 327 height 426
type textarea "[US_STATE] McMready Capo 2 A D A In a pub down the lane, I met [US_STATE] [PERS…"
drag, startPoint x: 290, startPoint y: 436, endPoint x: 76, endPoint y: 43, distance: 447.5
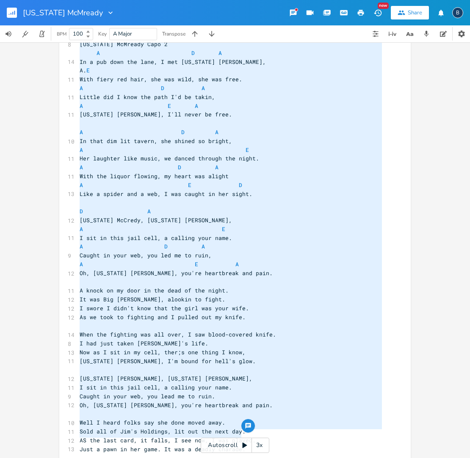
click at [78, 43] on div "8 [US_STATE] McMready Capo 2 A D A 14 In a pub down the lane, I met [US_STATE] …" at bounding box center [231, 251] width 306 height 422
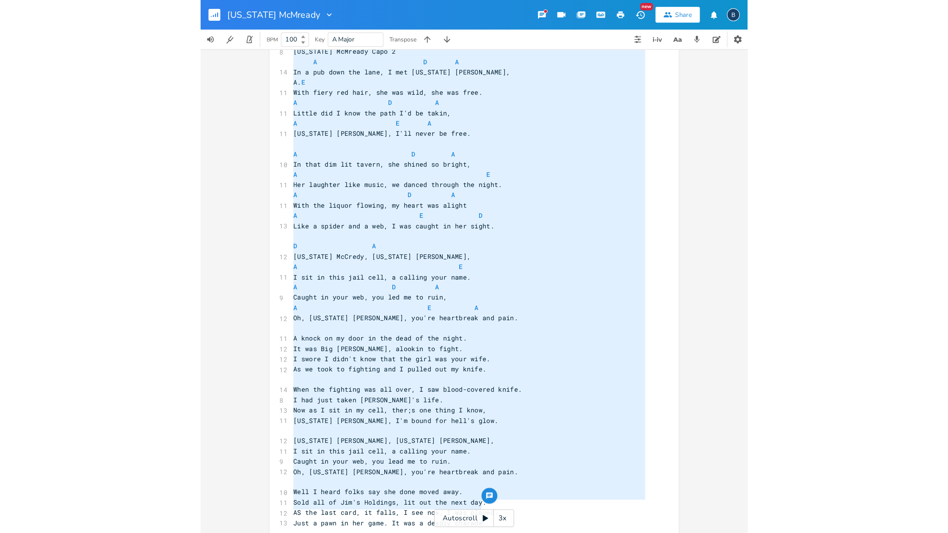
scroll to position [15, 0]
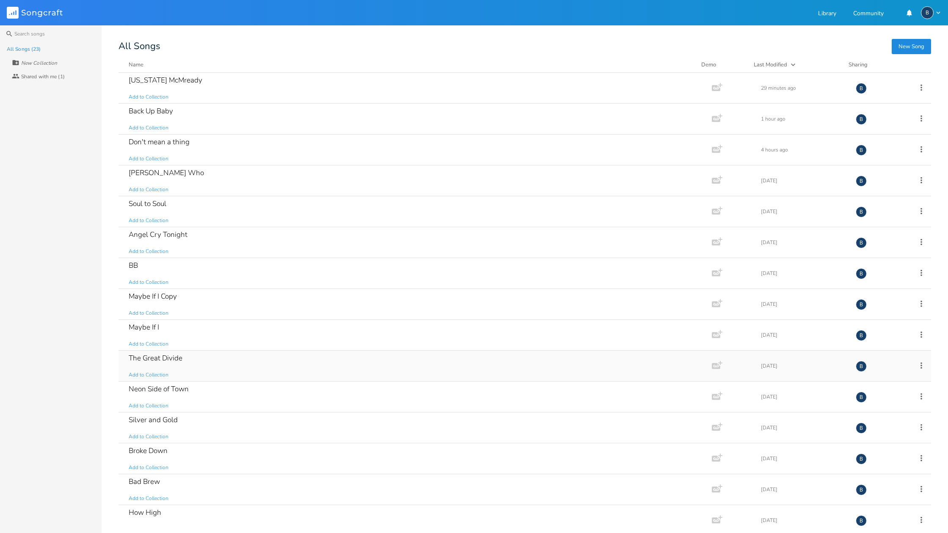
scroll to position [0, 0]
click at [83, 327] on div "All Songs (23) New Collection Collaborators Shared with me (1)" at bounding box center [51, 287] width 102 height 491
click at [146, 457] on div "How High" at bounding box center [145, 512] width 33 height 7
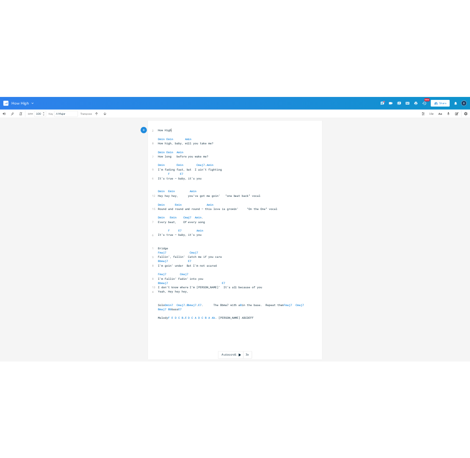
scroll to position [0, 0]
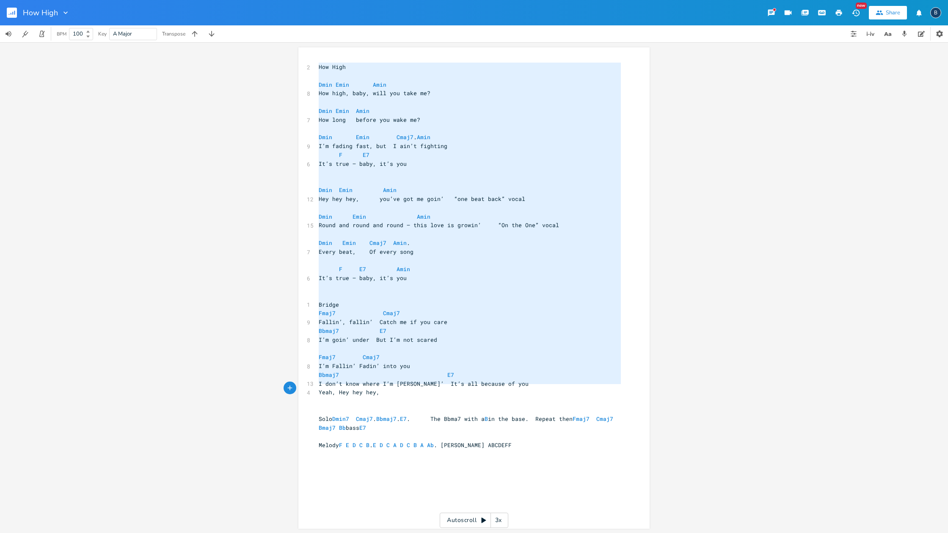
type textarea "Lor Ipsu Dolo Sita Cons Adi elit, sedd, eius tem inci ut? Labo Etdo Magn Ali en…"
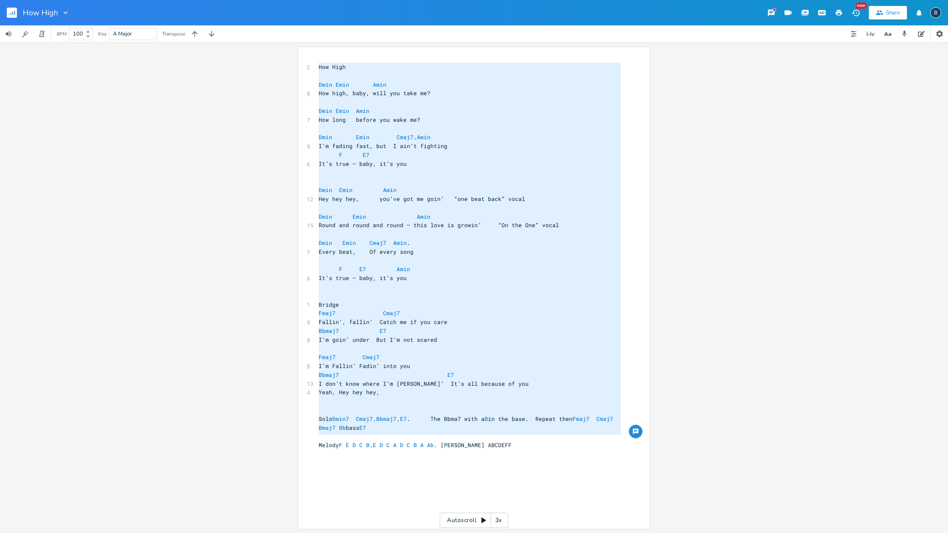
drag, startPoint x: 316, startPoint y: 66, endPoint x: 526, endPoint y: 441, distance: 429.0
click at [469, 441] on div "2 How High ​ Dmin [PERSON_NAME] 8 How high, baby, will you take me? ​ Dmin [PER…" at bounding box center [470, 261] width 306 height 396
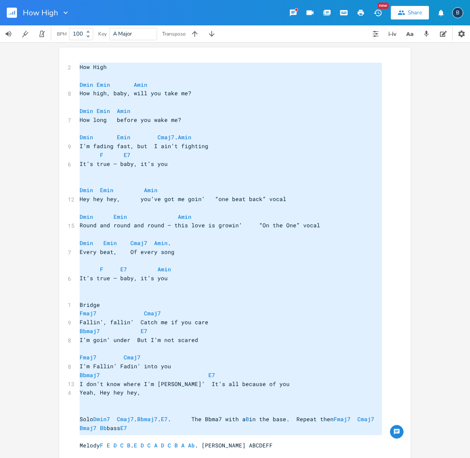
scroll to position [0, 0]
click at [174, 136] on span "Dmin Emin Cmaj7 . Amin" at bounding box center [136, 137] width 112 height 8
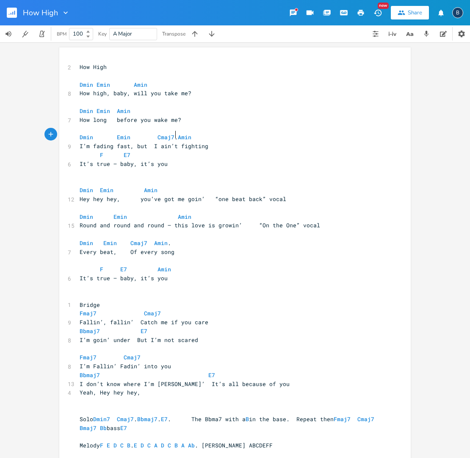
scroll to position [2, 0]
type textarea "Dmin Emin Cmaj7. Amin"
drag, startPoint x: 191, startPoint y: 134, endPoint x: 70, endPoint y: 132, distance: 121.0
click at [70, 132] on div "Dmin Emin Cmaj7. Amin 2 How High ​ Dmin [PERSON_NAME] 8 How high, baby, will yo…" at bounding box center [234, 258] width 351 height 423
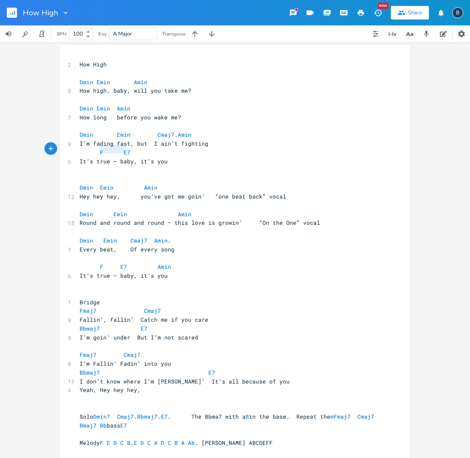
type textarea "F E7"
drag, startPoint x: 96, startPoint y: 148, endPoint x: 131, endPoint y: 148, distance: 35.1
click at [131, 148] on div "F E7 2 How High ​ Dmin [PERSON_NAME] 8 How high, baby, will you take me? ​ Dmin…" at bounding box center [234, 256] width 351 height 423
type textarea "Dmin [PERSON_NAME]"
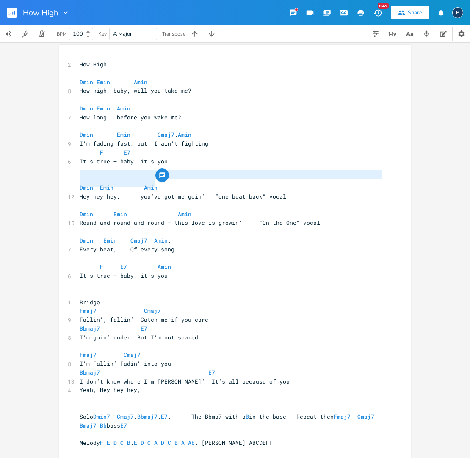
drag, startPoint x: 154, startPoint y: 182, endPoint x: 75, endPoint y: 178, distance: 79.7
click at [75, 178] on div "Dmin [PERSON_NAME] 2 How High ​ Dmin [PERSON_NAME] 8 How high, baby, will you t…" at bounding box center [234, 256] width 351 height 423
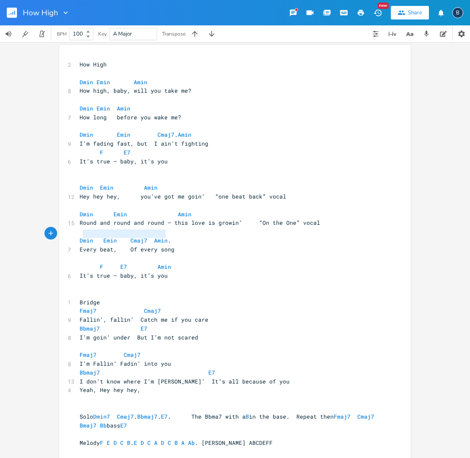
type textarea "Dmin Emin Cmaj7 Amin"
drag, startPoint x: 135, startPoint y: 232, endPoint x: 77, endPoint y: 232, distance: 58.0
click at [78, 236] on pre "Dmin Emin Cmaj7 Amin ." at bounding box center [231, 240] width 306 height 9
type textarea "F E7 Amin"
drag, startPoint x: 171, startPoint y: 260, endPoint x: 91, endPoint y: 259, distance: 79.1
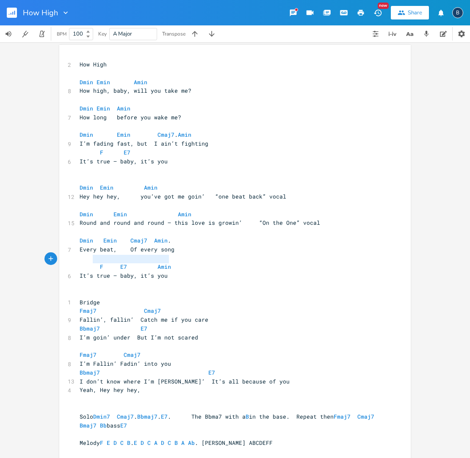
click at [91, 262] on pre "F E7 Amin" at bounding box center [231, 266] width 306 height 9
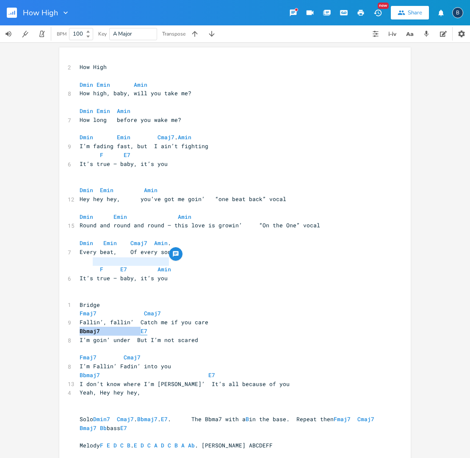
drag, startPoint x: 75, startPoint y: 318, endPoint x: 138, endPoint y: 320, distance: 62.7
click at [136, 319] on div "F E7 Amin 2 How High ​ Dmin [PERSON_NAME] 8 How high, baby, will you take me? ​…" at bounding box center [234, 258] width 351 height 423
click at [155, 327] on pre "Bbmaj7 E7" at bounding box center [231, 331] width 306 height 9
type textarea "Bbmaj7 E7"
drag, startPoint x: 151, startPoint y: 320, endPoint x: 69, endPoint y: 318, distance: 82.5
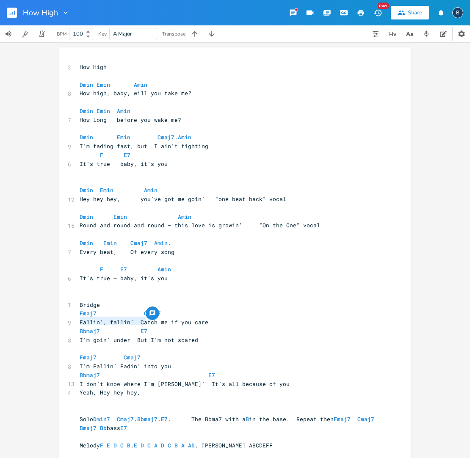
click at [69, 318] on div "Bbmaj7 E7 2 How High ​ Dmin [PERSON_NAME] 8 How high, baby, will you take me? ​…" at bounding box center [234, 258] width 351 height 423
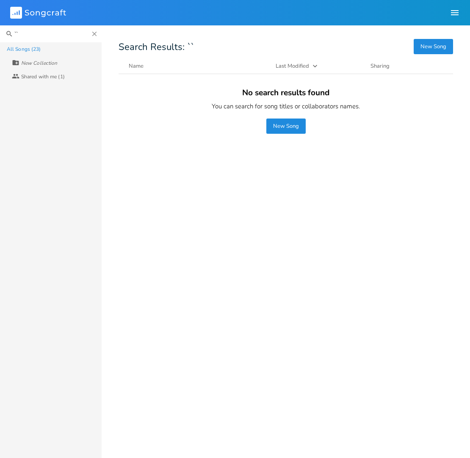
type input "\"
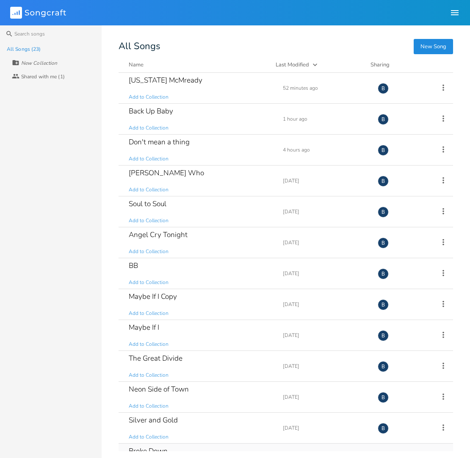
click at [155, 449] on div "Broke Down" at bounding box center [148, 450] width 39 height 7
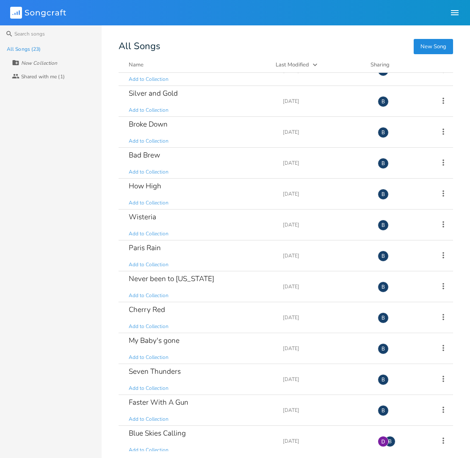
scroll to position [328, 0]
click at [139, 218] on div "Wisteria" at bounding box center [143, 215] width 28 height 7
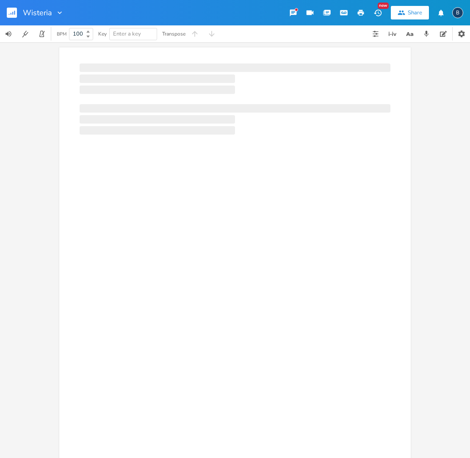
scroll to position [0, 0]
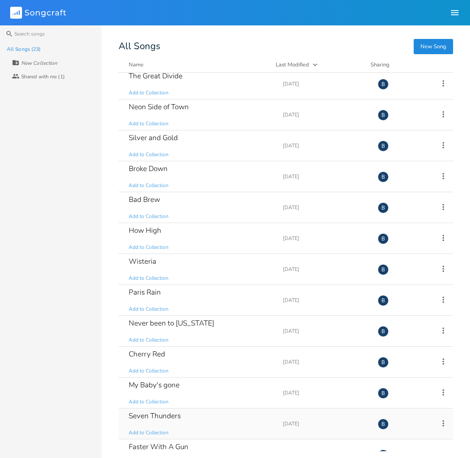
scroll to position [284, 0]
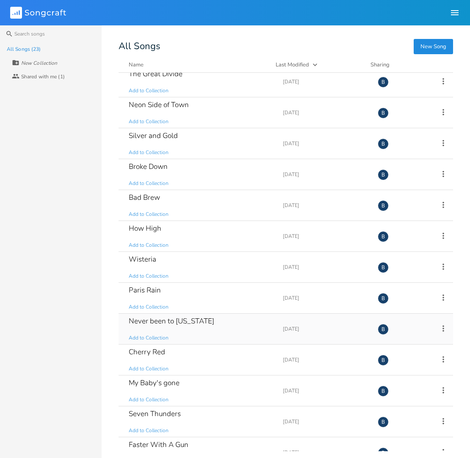
click at [173, 322] on div "Never been to [US_STATE]" at bounding box center [171, 320] width 85 height 7
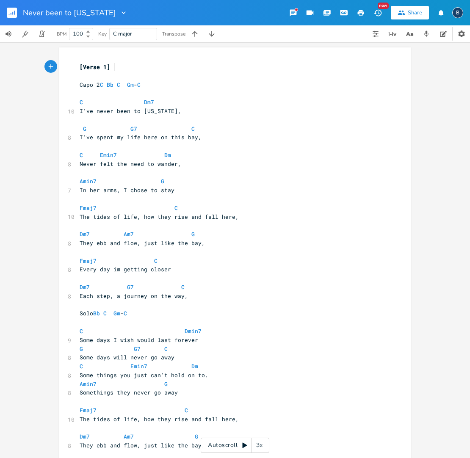
scroll to position [0, 0]
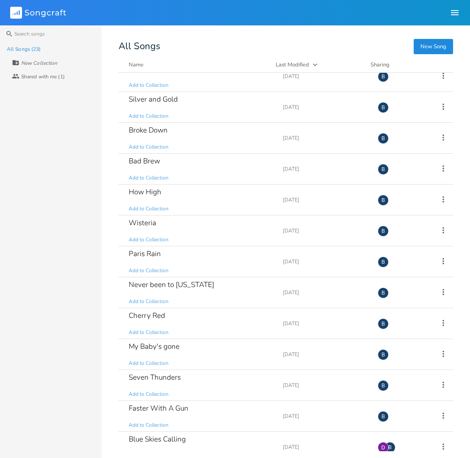
scroll to position [332, 0]
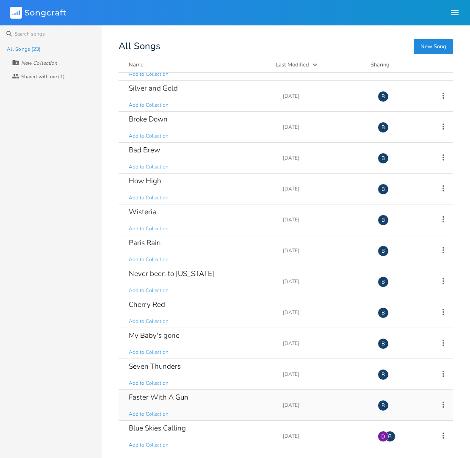
click at [174, 401] on div "Faster With A Gun" at bounding box center [159, 397] width 60 height 7
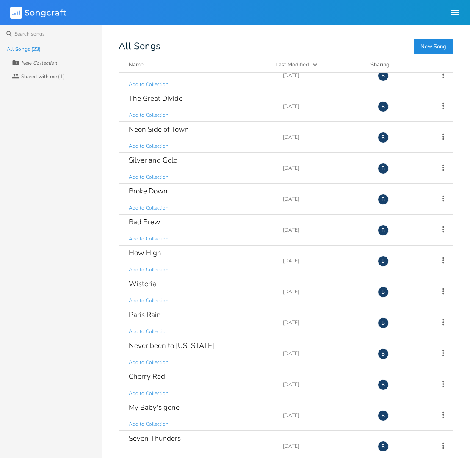
scroll to position [261, 0]
click at [143, 373] on div "Cherry Red" at bounding box center [147, 375] width 36 height 7
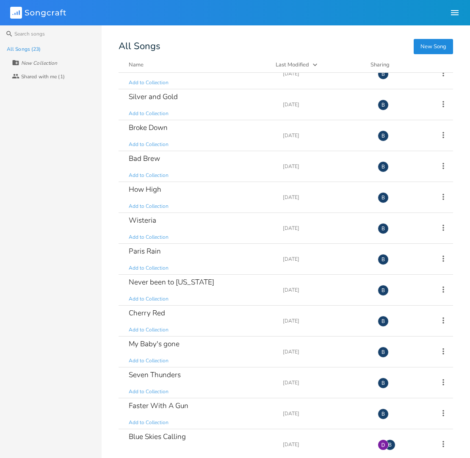
scroll to position [332, 0]
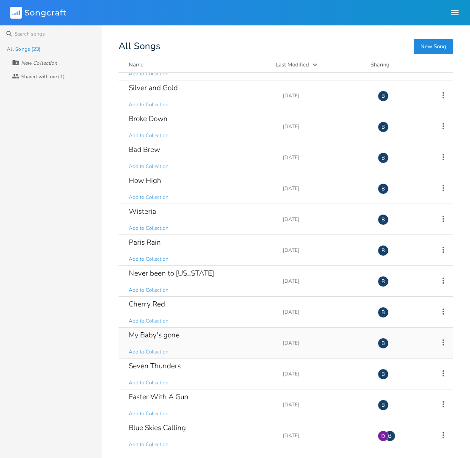
click at [172, 332] on div "My Baby's gone" at bounding box center [154, 334] width 51 height 7
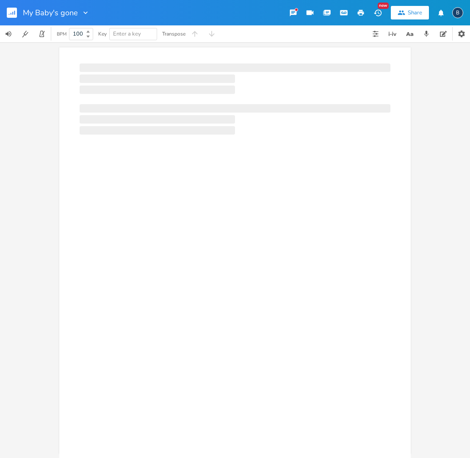
scroll to position [0, 0]
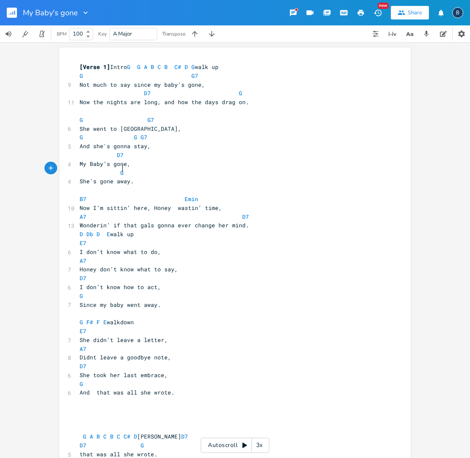
click at [315, 171] on pre "G" at bounding box center [231, 172] width 306 height 9
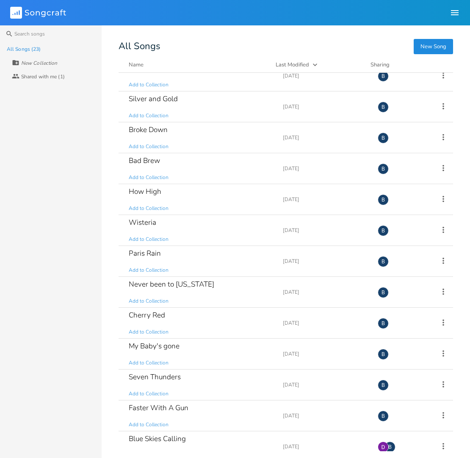
scroll to position [332, 0]
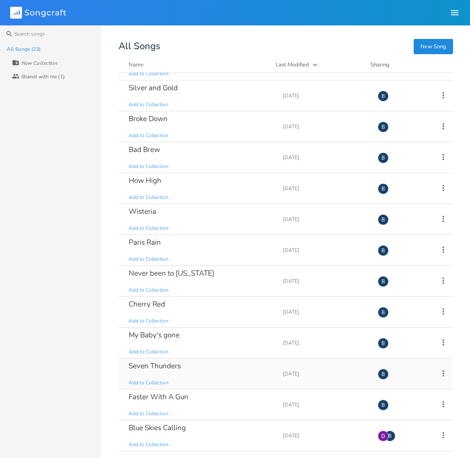
click at [164, 367] on div "Seven Thunders" at bounding box center [155, 365] width 52 height 7
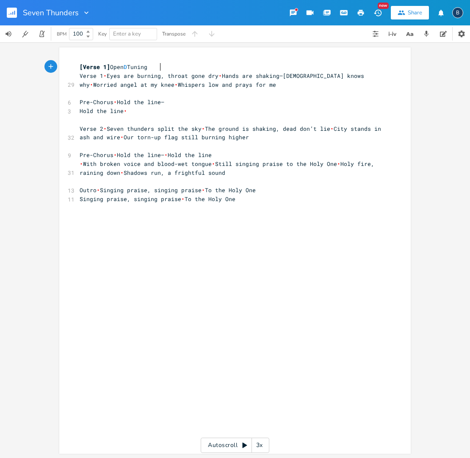
scroll to position [0, 0]
click at [255, 248] on pre "​" at bounding box center [231, 252] width 306 height 9
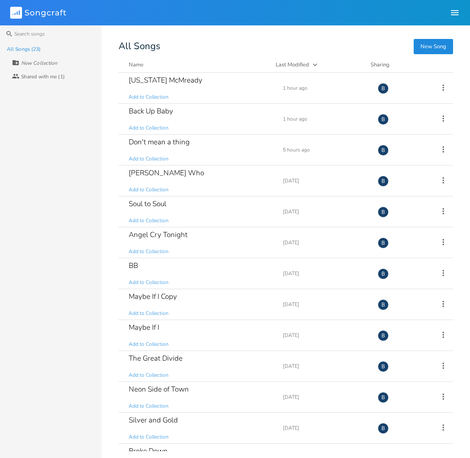
click at [66, 248] on div "All Songs (23) New Collection Collaborators Shared with me (1)" at bounding box center [51, 250] width 102 height 416
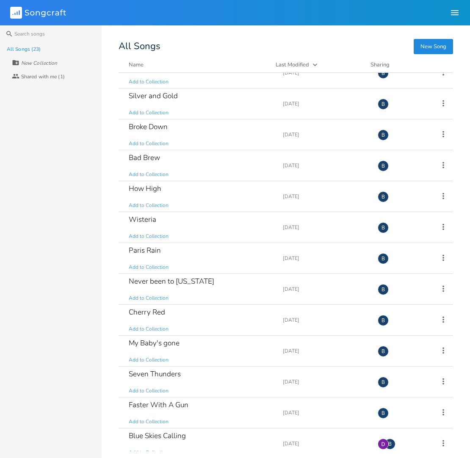
scroll to position [332, 0]
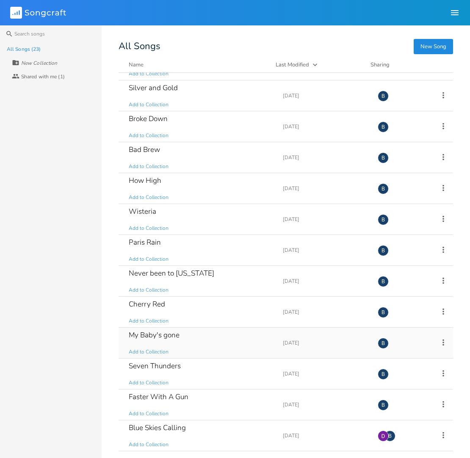
click at [164, 339] on div "My Baby's gone" at bounding box center [154, 334] width 51 height 7
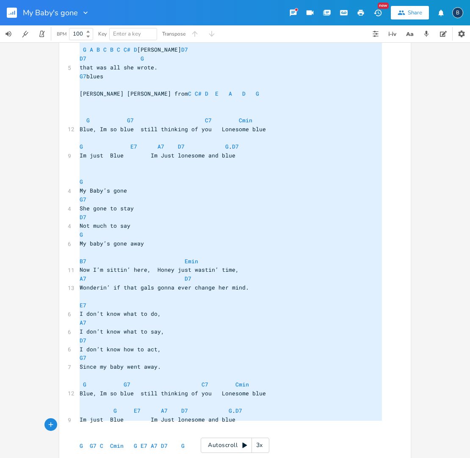
type textarea "[Lorem 5] Ipsum D S A C A E S# D E temp in U L5 Etd magn al eni admin ve quis'n…"
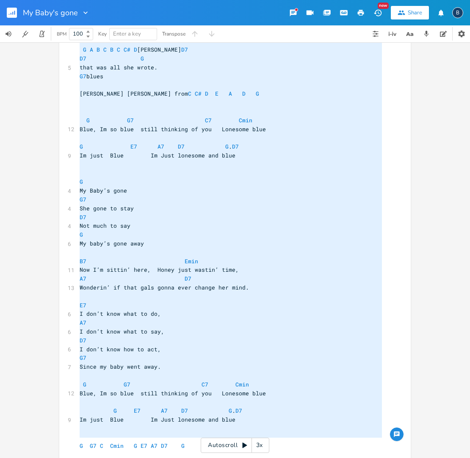
drag, startPoint x: 77, startPoint y: 63, endPoint x: 281, endPoint y: 438, distance: 426.3
click at [281, 438] on div "[Verse 1] Intro G G A B C B C# D G walk up G G7 9 Not much to say since my baby…" at bounding box center [231, 76] width 306 height 801
click at [431, 132] on div "x [Verse 1] Intro G G A B C B C# D G walk up G G7 9 Not much to say since my ba…" at bounding box center [235, 250] width 470 height 416
click at [406, 130] on div "x [Verse 1] Intro G G A B C B C# D G walk up G G7 9 Not much to say since my ba…" at bounding box center [234, 75] width 351 height 828
click at [395, 131] on div "x [Verse 1] Intro G G A B C B C# D G walk up G G7 9 Not much to say since my ba…" at bounding box center [241, 76] width 327 height 804
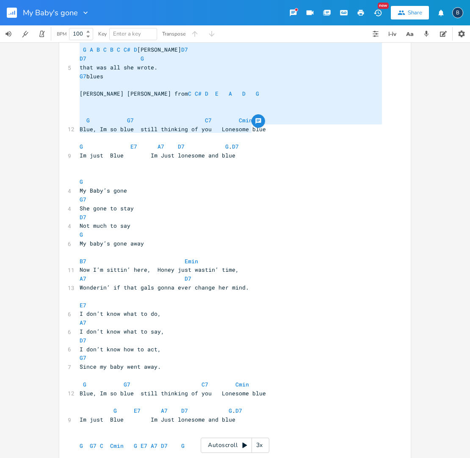
scroll to position [85, 0]
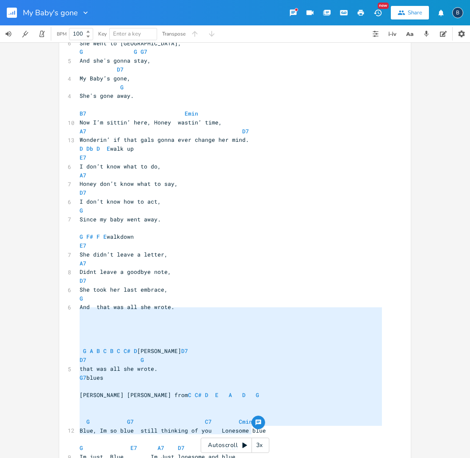
type textarea "[Lorem 5] Ipsum D S A C A E S# D E temp in U L5 Etd magn al eni admin ve quis'n…"
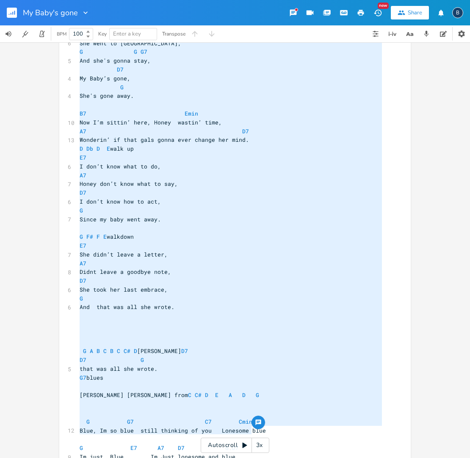
scroll to position [18, 0]
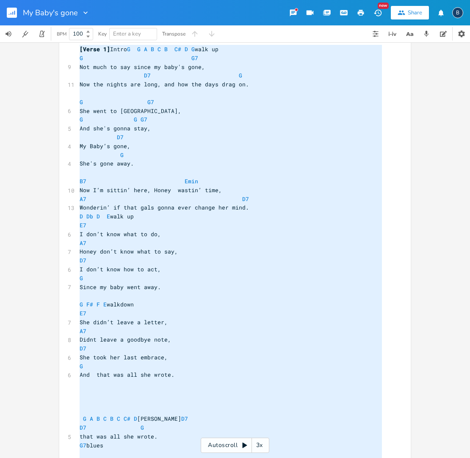
drag, startPoint x: 394, startPoint y: 131, endPoint x: 387, endPoint y: -27, distance: 158.4
click at [387, 0] on html "My Baby's gone New Share B BPM 100 Key Enter a key Transpose x [Verse 1] Intro …" at bounding box center [235, 229] width 470 height 458
click at [402, 119] on div "x [Verse 1] Intro G G A B C B C# D G walk up G G7 9 Not much to say since my ba…" at bounding box center [241, 445] width 327 height 804
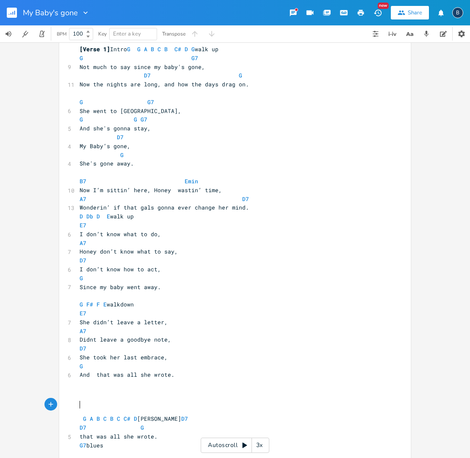
click at [80, 415] on span "G A B C B C C# [PERSON_NAME] D7" at bounding box center [137, 419] width 115 height 8
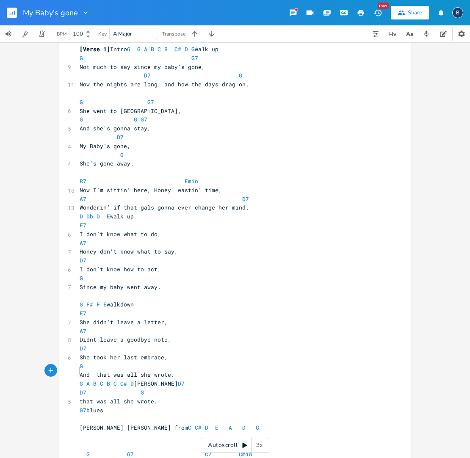
click at [323, 221] on pre "E7" at bounding box center [231, 225] width 306 height 9
type textarea "And she's gonna stay,"
drag, startPoint x: 147, startPoint y: 127, endPoint x: 76, endPoint y: 125, distance: 70.7
click at [78, 125] on pre "And she's gonna stay," at bounding box center [231, 128] width 306 height 9
click at [276, 143] on pre "My Baby’s gone," at bounding box center [231, 146] width 306 height 9
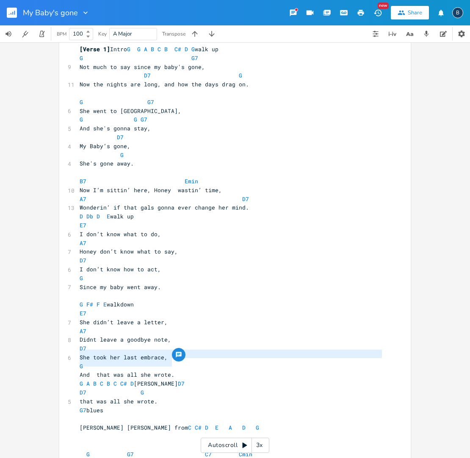
type textarea "And that was all she wrote."
drag, startPoint x: 170, startPoint y: 363, endPoint x: 72, endPoint y: 360, distance: 98.2
click at [72, 360] on div "And that was all she wrote. x [Verse 1] Intro G G A B C B C# D G walk up G G7 9…" at bounding box center [234, 426] width 351 height 793
click at [188, 142] on pre "My Baby’s gone," at bounding box center [231, 146] width 306 height 9
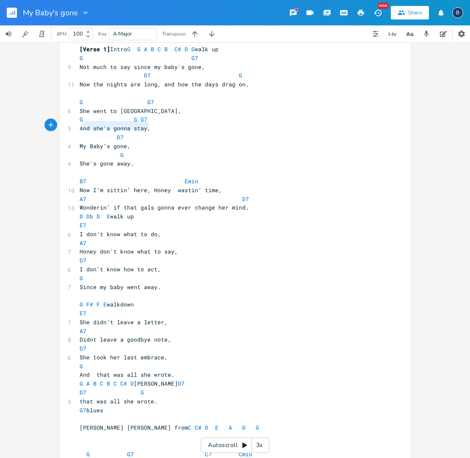
type textarea "And she's gonna stay,"
drag, startPoint x: 146, startPoint y: 126, endPoint x: 75, endPoint y: 125, distance: 71.5
click at [75, 125] on div "And she's gonna stay, x [Verse 1] Intro G G A B C B C# D G walk up G G7 9 Not m…" at bounding box center [234, 426] width 351 height 793
click at [170, 109] on pre "She went to [GEOGRAPHIC_DATA]," at bounding box center [231, 111] width 306 height 9
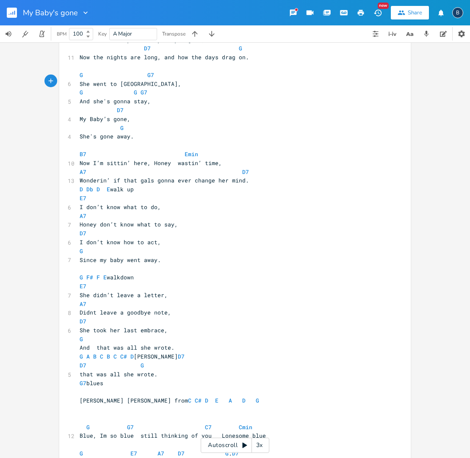
scroll to position [48, 0]
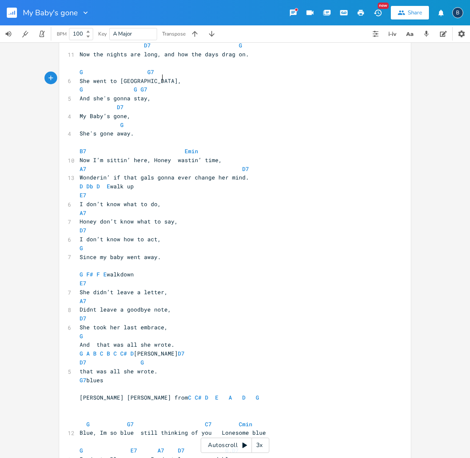
click at [321, 132] on pre "She's gone away." at bounding box center [231, 133] width 306 height 9
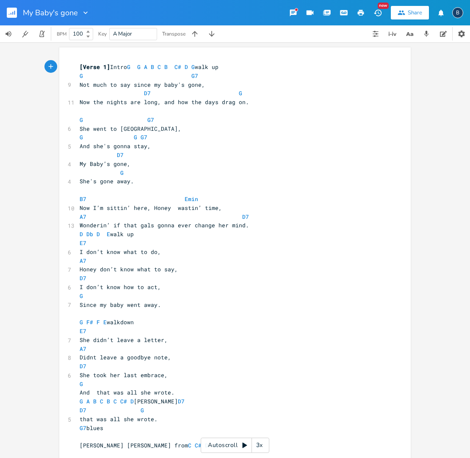
scroll to position [1, 0]
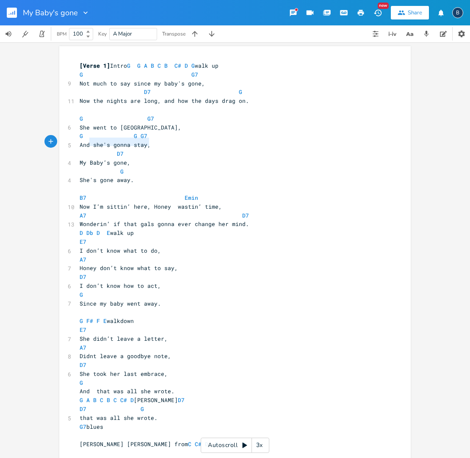
type textarea "And she's gonna stay,"
drag, startPoint x: 146, startPoint y: 144, endPoint x: 74, endPoint y: 140, distance: 71.6
click at [74, 140] on div "And she's gonna stay, x [Verse 1] Intro G G A B C B C# D G walk up G G7 9 Not m…" at bounding box center [234, 442] width 351 height 793
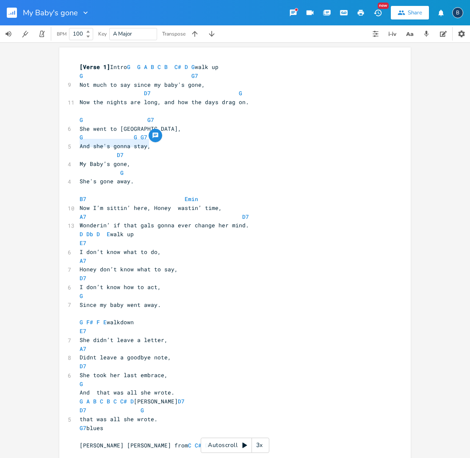
scroll to position [0, 0]
click at [178, 129] on pre "She went to [GEOGRAPHIC_DATA]," at bounding box center [231, 128] width 306 height 9
click at [151, 143] on pre "And she's gonna stay," at bounding box center [231, 145] width 306 height 9
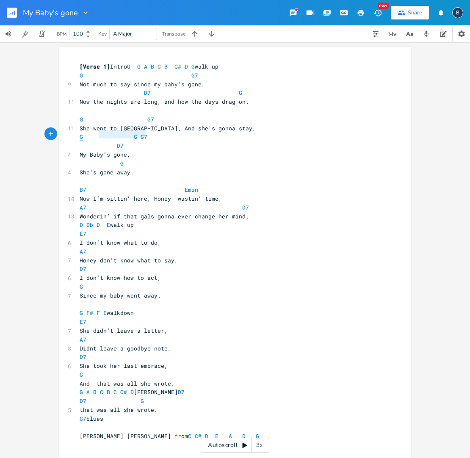
type textarea "G G G7"
drag, startPoint x: 147, startPoint y: 134, endPoint x: 78, endPoint y: 132, distance: 69.0
click at [78, 132] on pre "G G G7" at bounding box center [231, 136] width 306 height 9
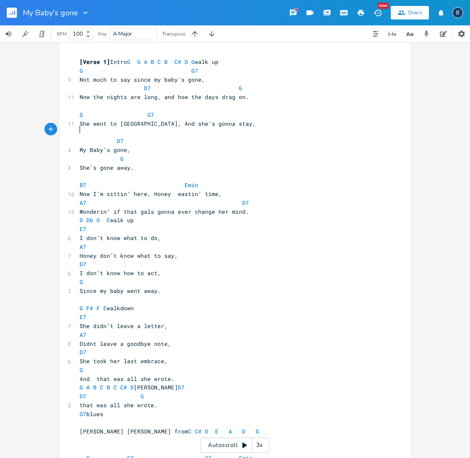
scroll to position [6, 0]
type textarea "She's gone away."
drag, startPoint x: 130, startPoint y: 166, endPoint x: 76, endPoint y: 162, distance: 53.9
click at [78, 163] on pre "She's gone away." at bounding box center [231, 167] width 306 height 9
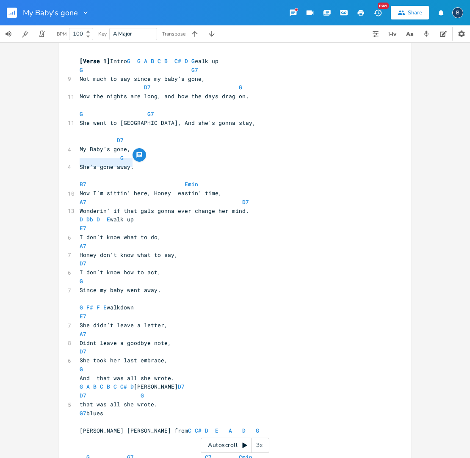
drag, startPoint x: 213, startPoint y: 149, endPoint x: 191, endPoint y: 149, distance: 22.0
click at [214, 149] on pre "My Baby’s gone," at bounding box center [231, 149] width 306 height 9
paste textarea "."
type textarea "he's gone away."
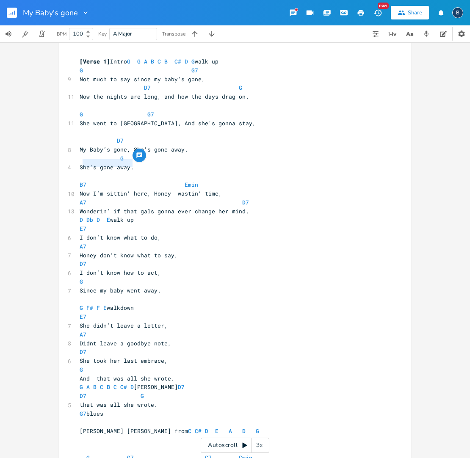
drag, startPoint x: 115, startPoint y: 163, endPoint x: 80, endPoint y: 160, distance: 34.4
click at [80, 163] on span "She's gone away." at bounding box center [107, 167] width 54 height 8
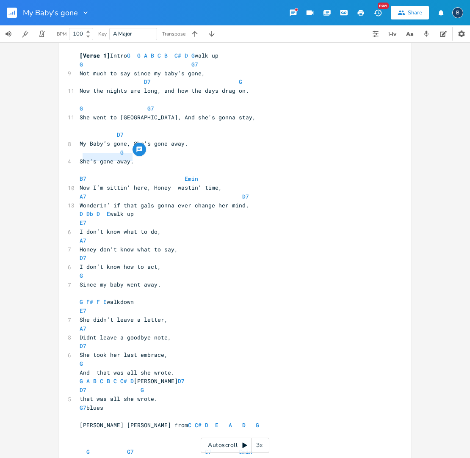
scroll to position [13, 0]
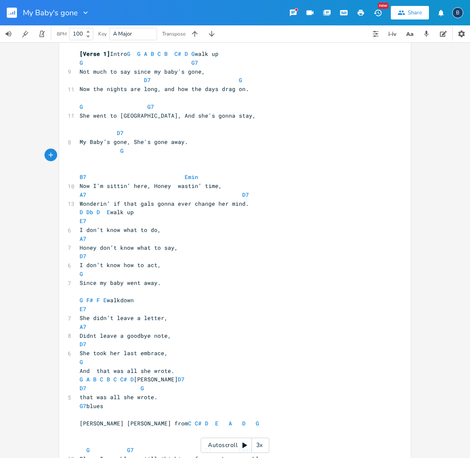
click at [121, 149] on pre "G" at bounding box center [231, 150] width 306 height 9
click at [78, 173] on pre "B7 Emin" at bounding box center [231, 177] width 306 height 9
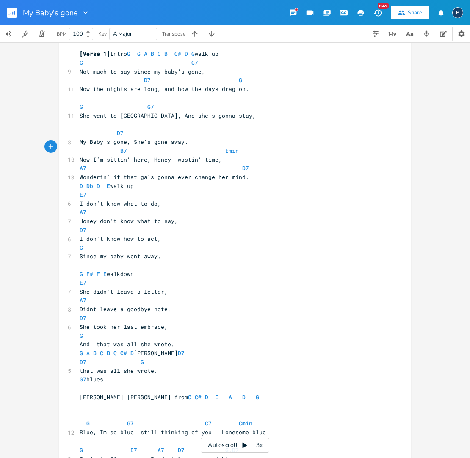
scroll to position [0, 0]
click at [146, 182] on pre "D Db D E walk up" at bounding box center [231, 186] width 306 height 9
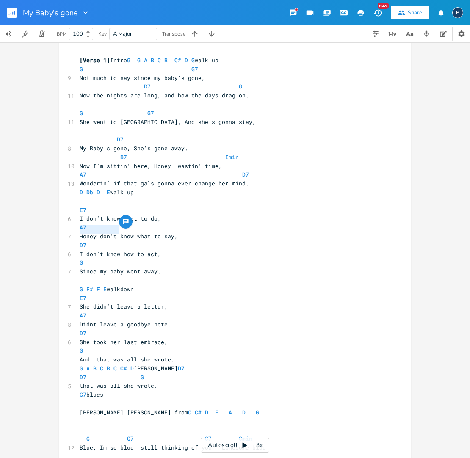
scroll to position [9, 0]
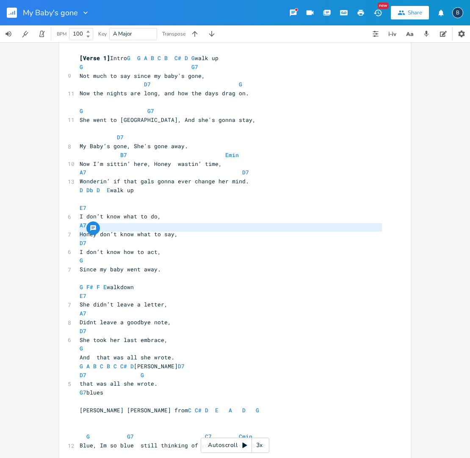
type textarea "Honey don’t know wha"
drag, startPoint x: 76, startPoint y: 229, endPoint x: 142, endPoint y: 230, distance: 66.5
click at [142, 230] on pre "Honey don’t know what to say," at bounding box center [231, 234] width 306 height 9
click at [142, 230] on div "[Verse 1] Intro G G A B C B C# D G walk up G G7 9 Not much to say since my baby…" at bounding box center [231, 423] width 306 height 739
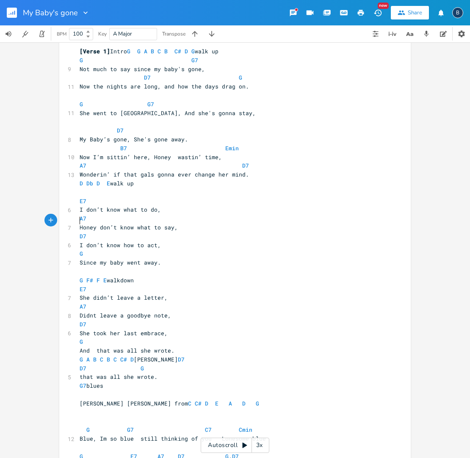
scroll to position [15, 0]
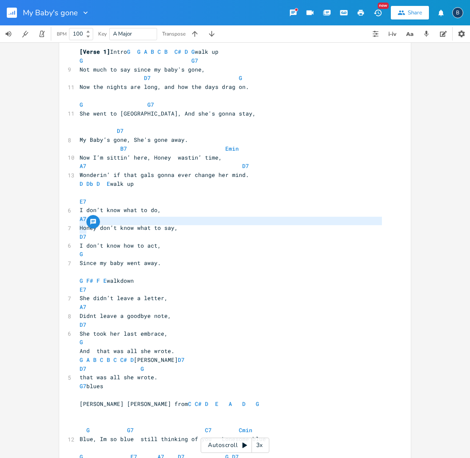
drag, startPoint x: 75, startPoint y: 219, endPoint x: 133, endPoint y: 226, distance: 58.0
click at [133, 226] on div "[Verse 1] Intro G G A B C B C# D G walk up G G7 9 Not much to say since my baby…" at bounding box center [231, 416] width 306 height 739
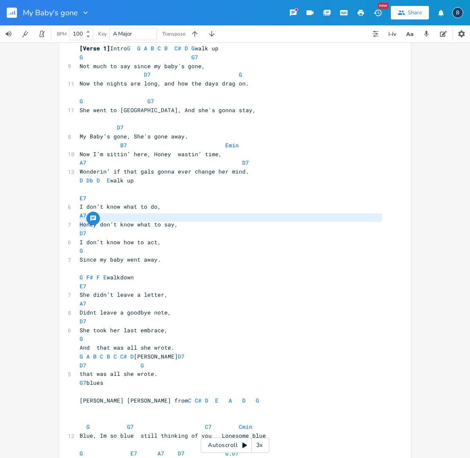
scroll to position [20, 0]
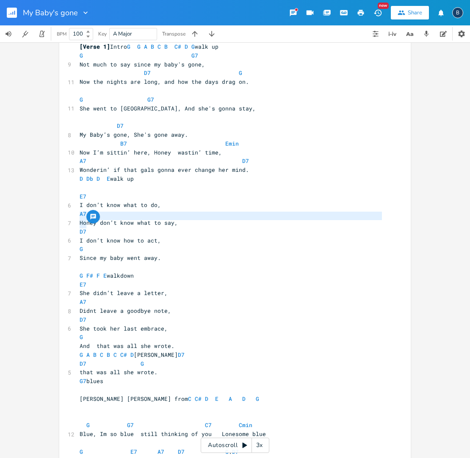
type textarea "c"
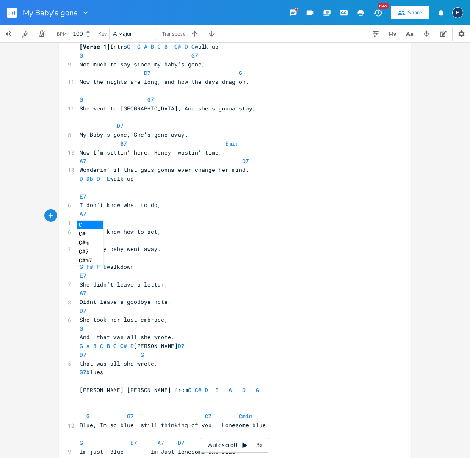
click at [331, 271] on pre "E7" at bounding box center [231, 275] width 306 height 9
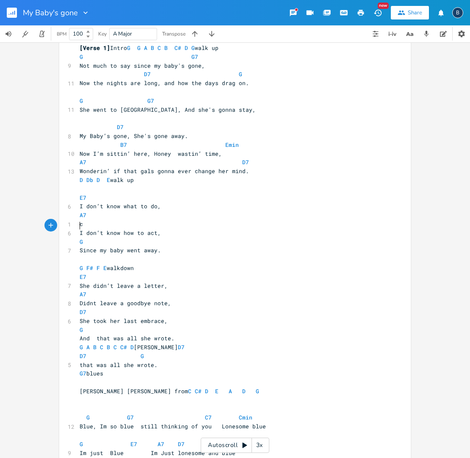
scroll to position [0, 0]
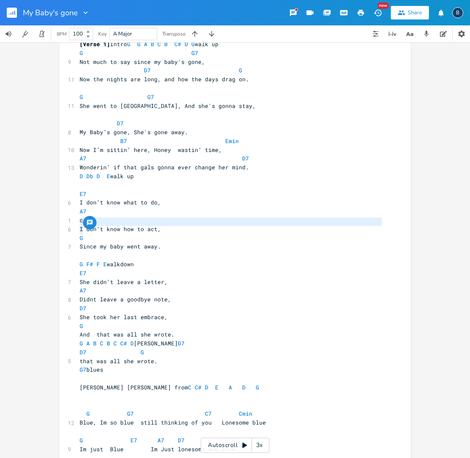
drag, startPoint x: 77, startPoint y: 227, endPoint x: 118, endPoint y: 232, distance: 40.5
click at [118, 232] on div "[Verse 1] Intro G G A B C B C# D G walk up G G7 9 Not much to say since my baby…" at bounding box center [231, 405] width 306 height 730
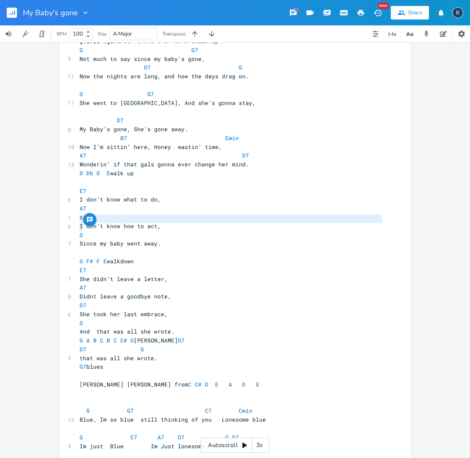
type textarea "c"
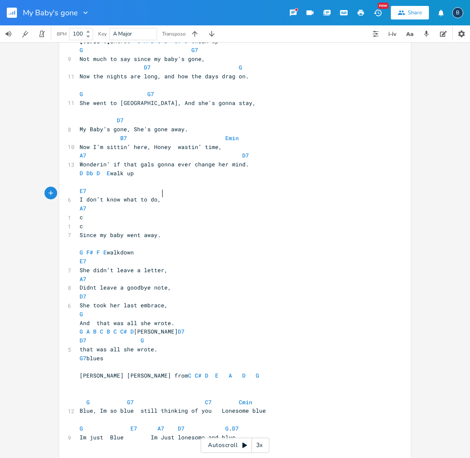
click at [163, 195] on pre "I don’t know what to do," at bounding box center [231, 199] width 306 height 9
type textarea "v"
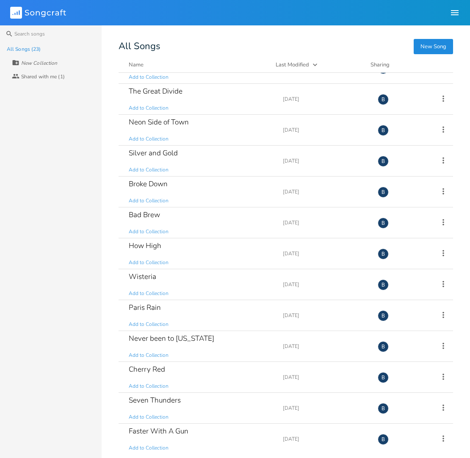
scroll to position [332, 0]
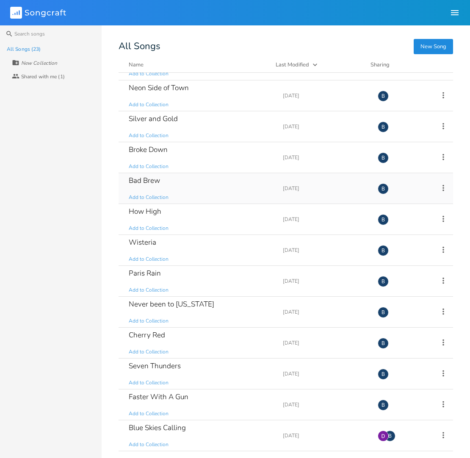
click at [151, 183] on div "Bad Brew" at bounding box center [144, 180] width 31 height 7
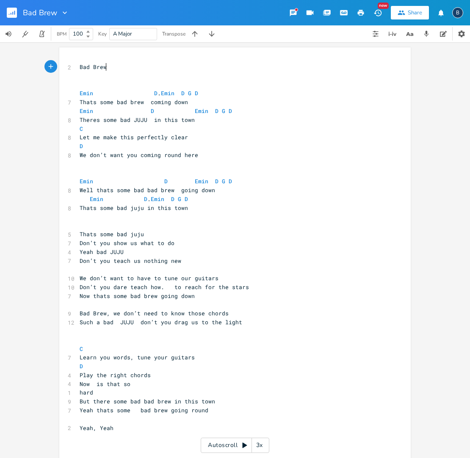
scroll to position [0, 0]
